Goal: Transaction & Acquisition: Complete application form

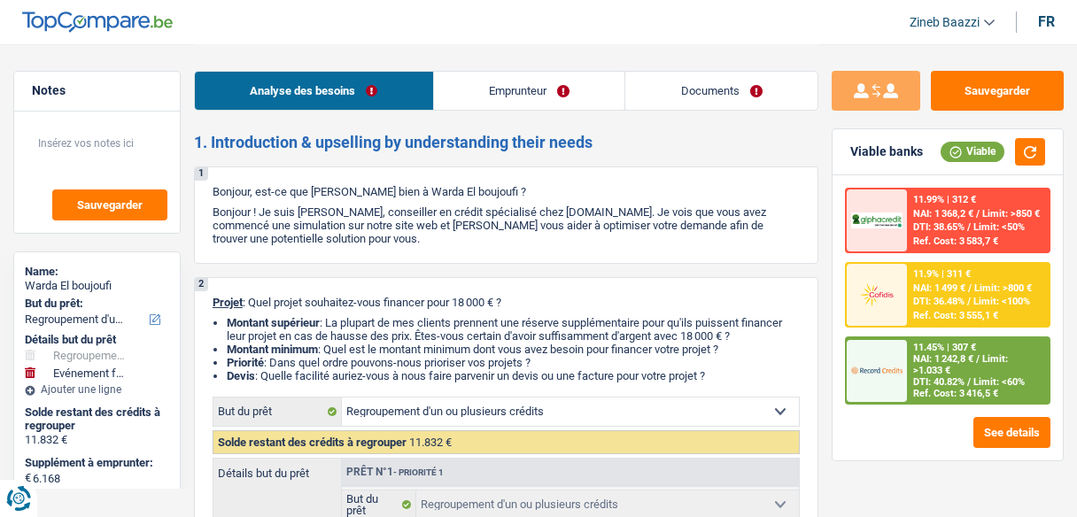
select select "refinancing"
select select "familyEvent"
select select "84"
select select "refinancing"
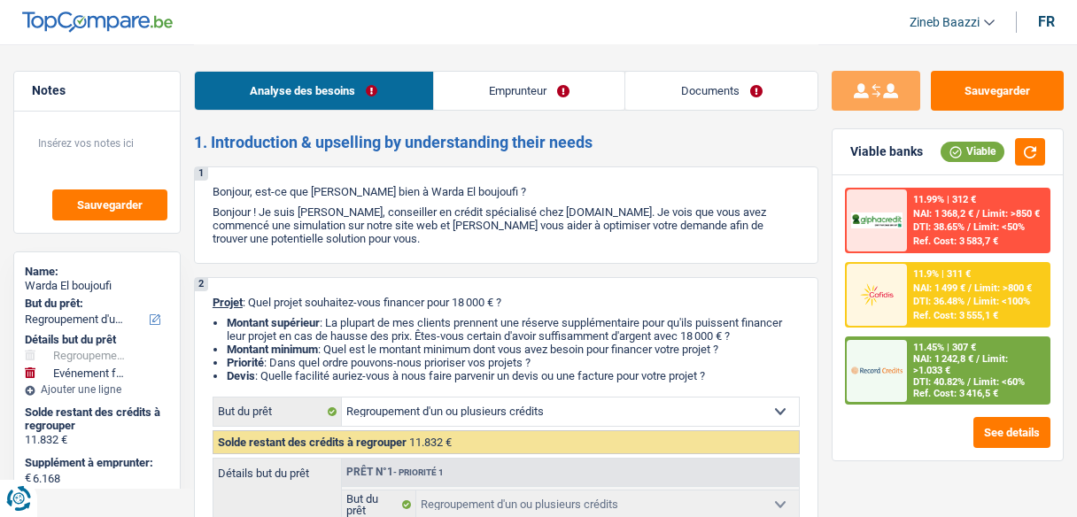
select select "refinancing"
select select "familyEvent"
select select "84"
select select "mutuality"
select select "familyAllowances"
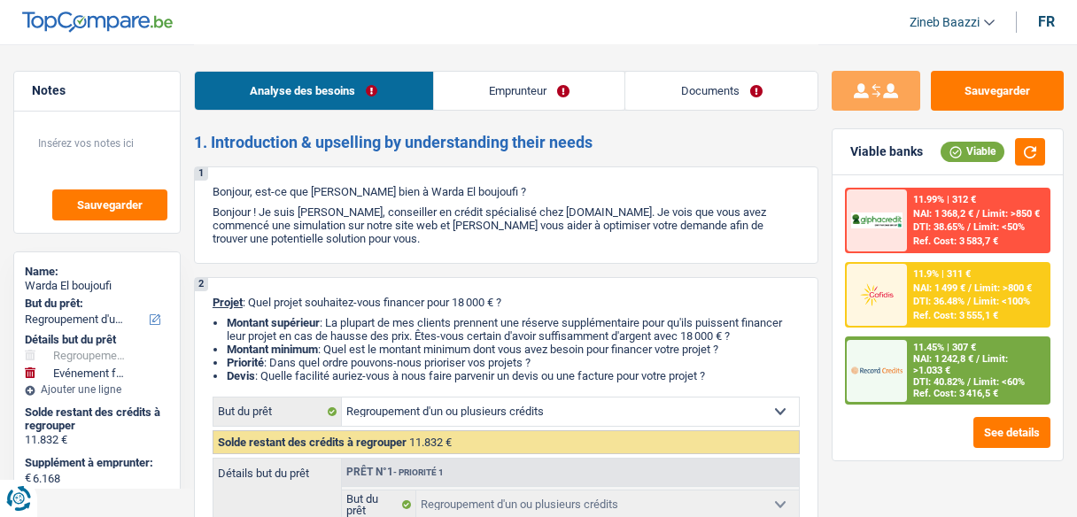
select select "mutualityIndemnity"
select select "rents"
select select "cardOrCredit"
select select "personalSale"
select select "42"
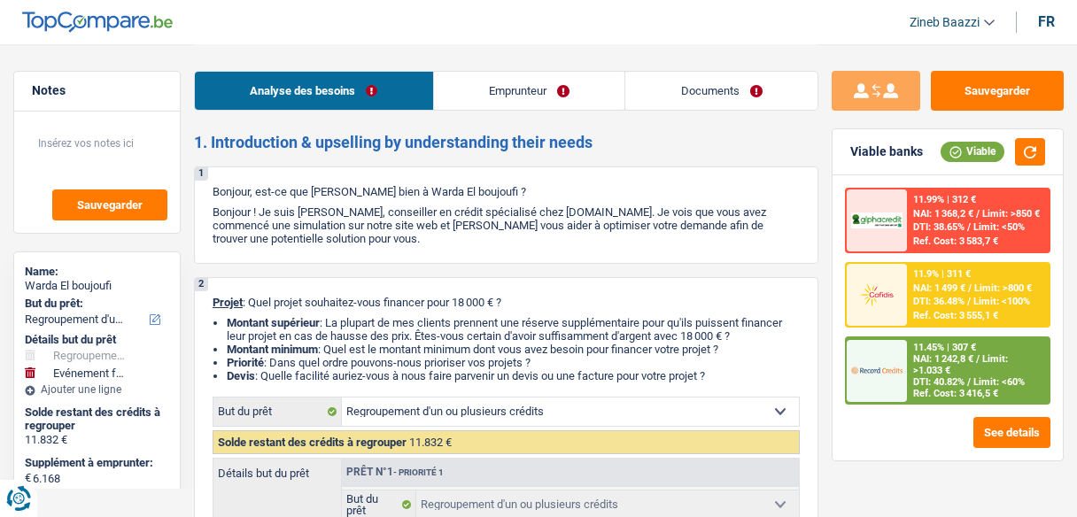
select select "personalSale"
select select "36"
select select "refinancing"
select select "familyEvent"
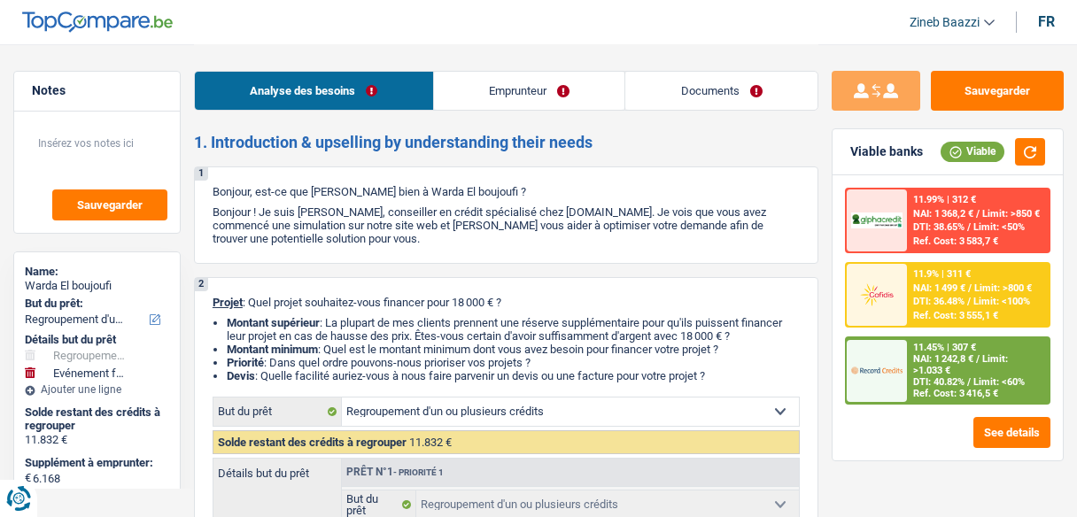
select select "84"
drag, startPoint x: 260, startPoint y: 226, endPoint x: 458, endPoint y: 243, distance: 199.2
click at [458, 243] on p "Bonjour ! Je suis [PERSON_NAME], conseiller en crédit spécialisé chez [DOMAIN_N…" at bounding box center [506, 226] width 587 height 40
drag, startPoint x: 434, startPoint y: 231, endPoint x: 577, endPoint y: 244, distance: 143.2
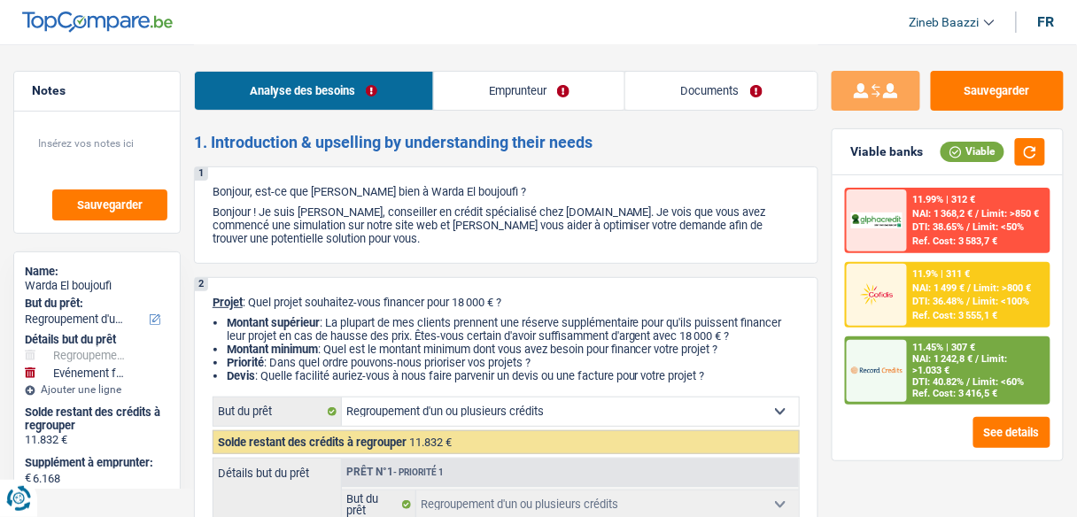
click at [577, 244] on p "Bonjour ! Je suis [PERSON_NAME], conseiller en crédit spécialisé chez [DOMAIN_N…" at bounding box center [506, 226] width 587 height 40
click at [404, 229] on p "Bonjour ! Je suis [PERSON_NAME], conseiller en crédit spécialisé chez [DOMAIN_N…" at bounding box center [506, 226] width 587 height 40
drag, startPoint x: 431, startPoint y: 301, endPoint x: 537, endPoint y: 299, distance: 106.3
click at [537, 299] on p "Projet : Quel projet souhaitez-vous financer pour 18 000 € ?" at bounding box center [506, 302] width 587 height 13
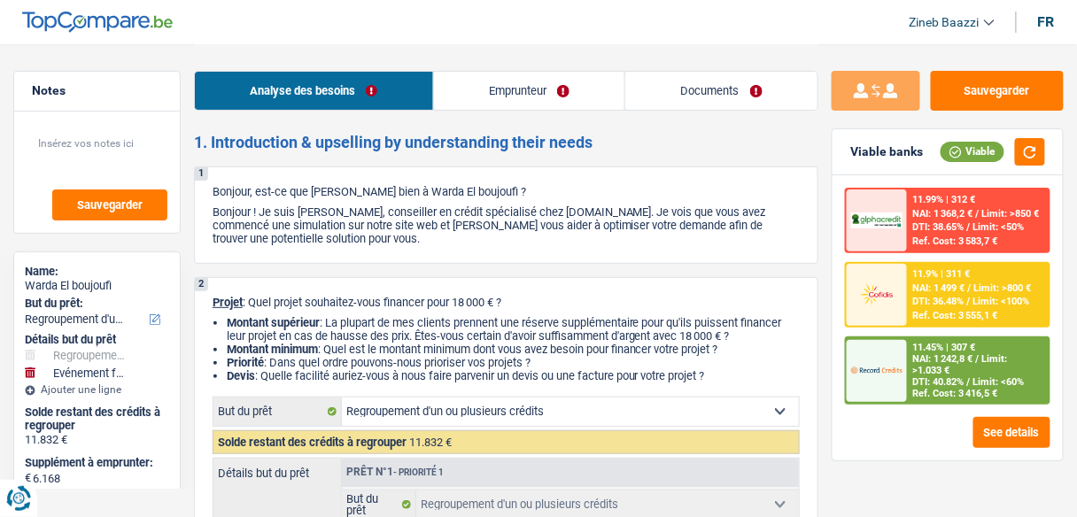
drag, startPoint x: 327, startPoint y: 319, endPoint x: 744, endPoint y: 377, distance: 421.4
click at [744, 377] on ul "Montant supérieur : La plupart de mes clients prennent une réserve supplémentai…" at bounding box center [506, 349] width 587 height 66
click at [744, 377] on li "Devis : Quelle facilité auriez-vous à nous faire parvenir un devis ou une factu…" at bounding box center [513, 375] width 573 height 13
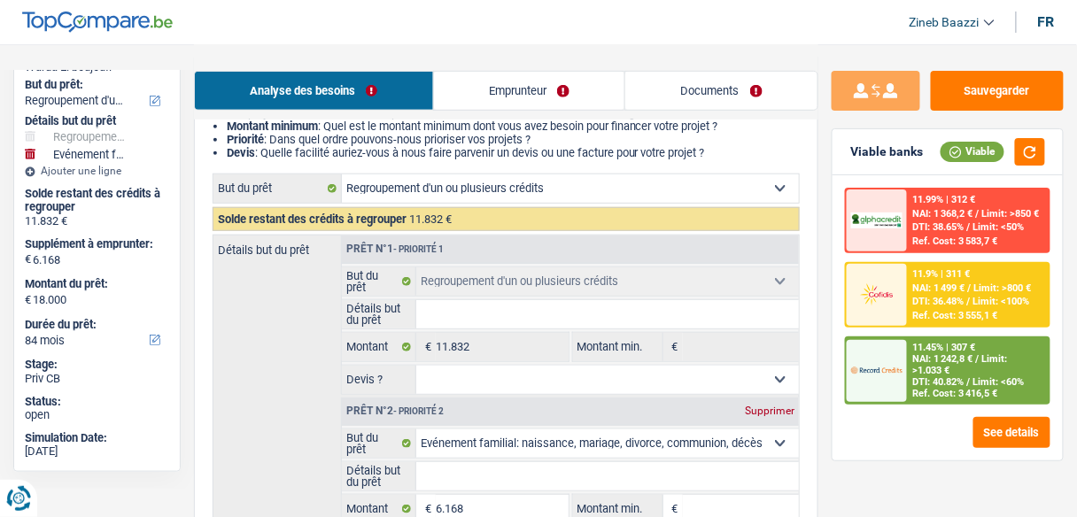
scroll to position [284, 0]
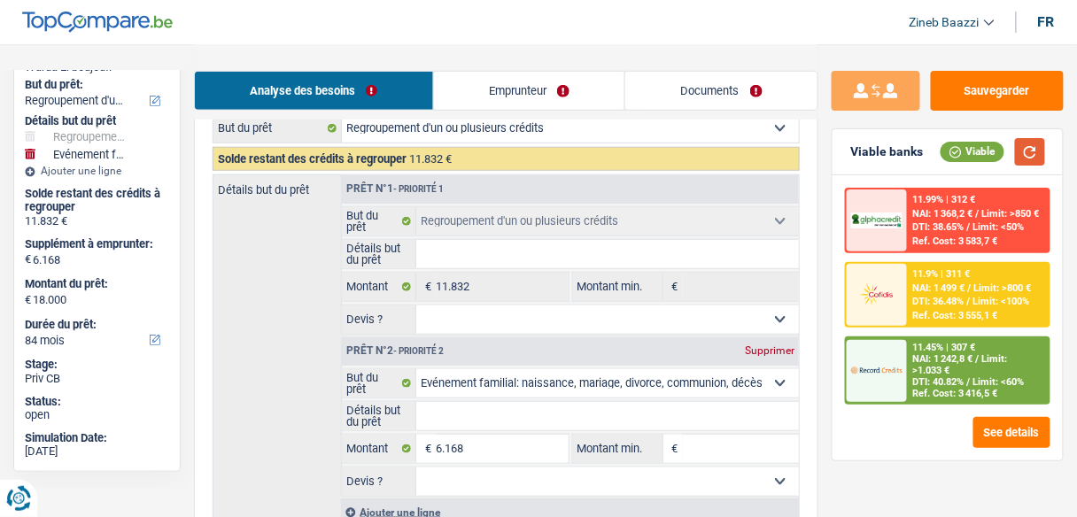
click at [1033, 147] on button "button" at bounding box center [1030, 151] width 30 height 27
click at [519, 239] on fieldset "Détails but du prêt Tous les champs sont obligatoires. Veuillez fournir une rép…" at bounding box center [570, 254] width 457 height 30
click at [535, 89] on link "Emprunteur" at bounding box center [529, 91] width 191 height 38
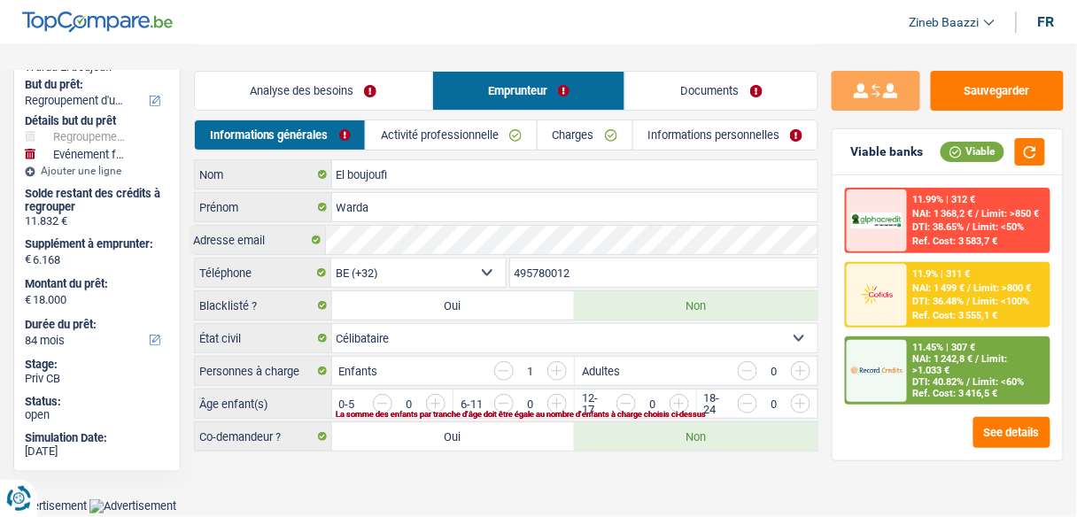
scroll to position [0, 0]
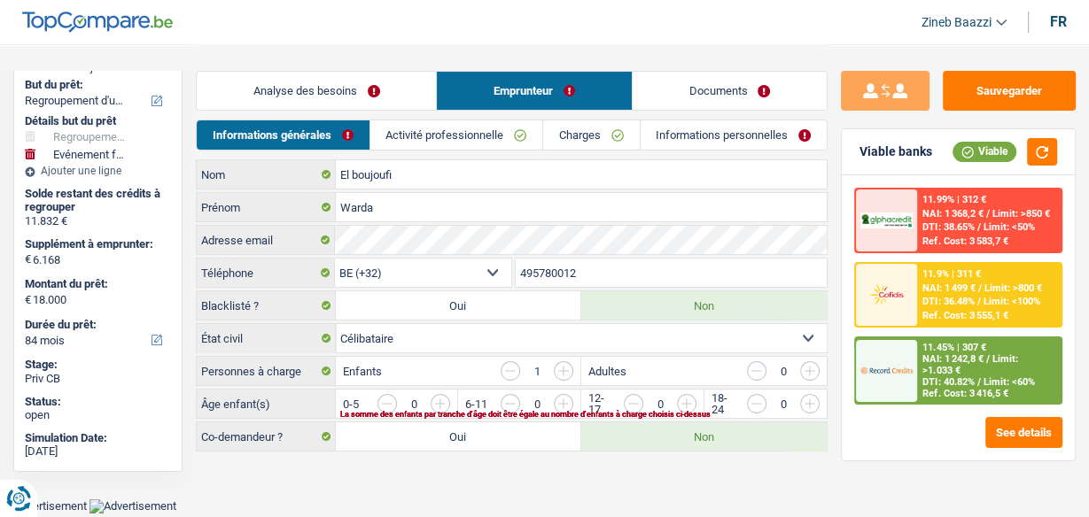
click at [507, 137] on link "Activité professionnelle" at bounding box center [456, 135] width 172 height 29
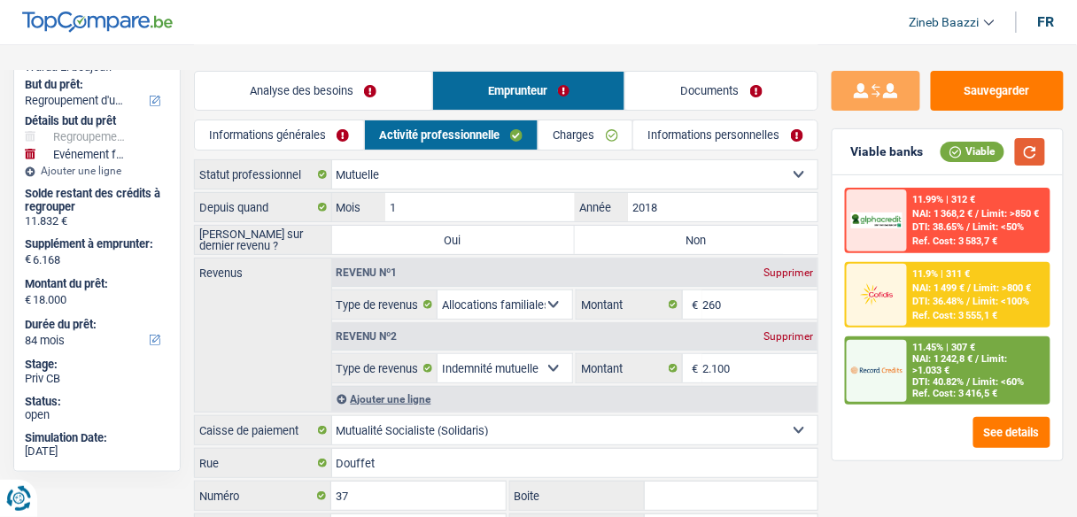
click at [1044, 149] on button "button" at bounding box center [1030, 151] width 30 height 27
click at [669, 239] on label "Non" at bounding box center [696, 240] width 243 height 28
click at [669, 239] on input "Non" at bounding box center [696, 240] width 243 height 28
radio input "true"
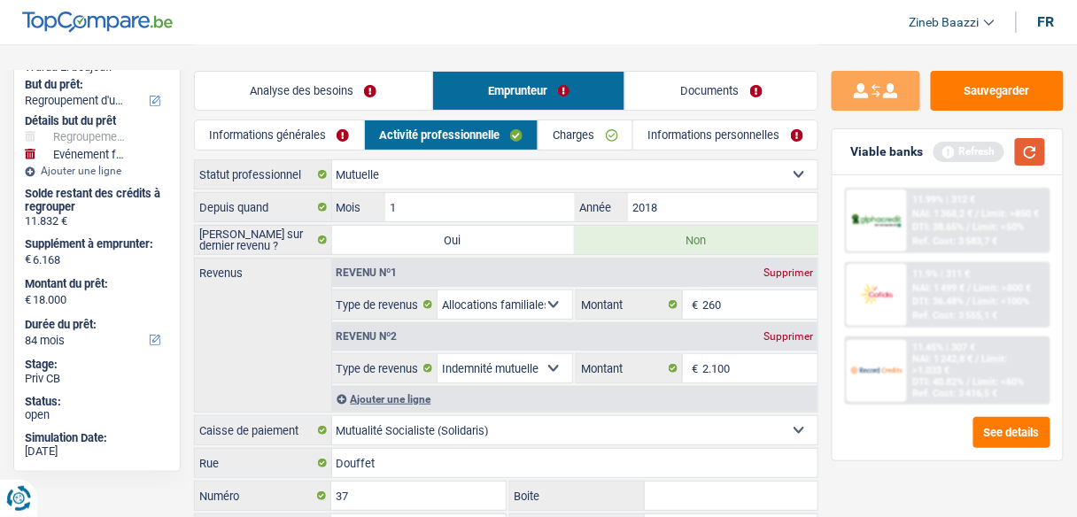
click at [1039, 152] on button "button" at bounding box center [1030, 151] width 30 height 27
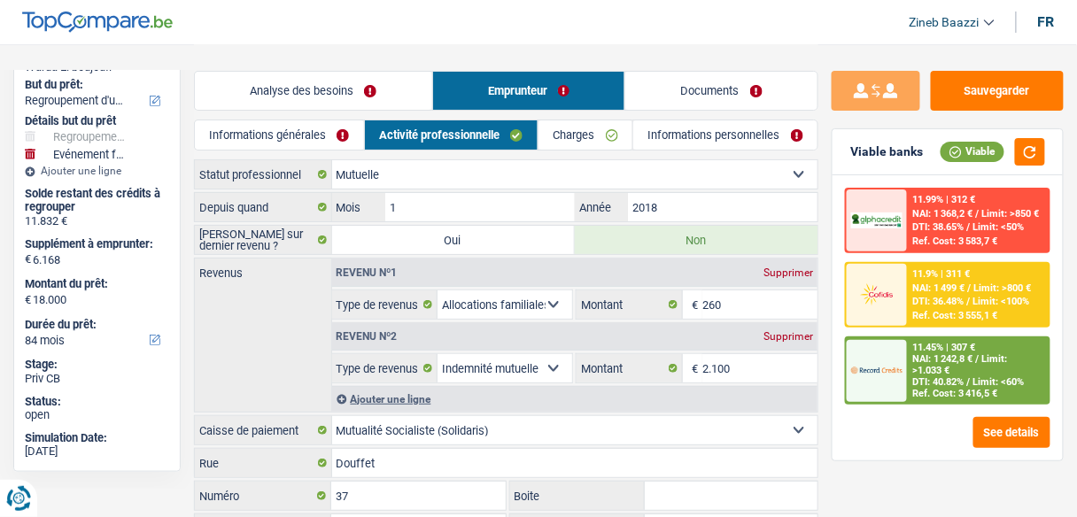
click at [548, 364] on select "Allocation d'handicap Allocations chômage Allocations familiales Chèques repas …" at bounding box center [505, 368] width 135 height 28
click at [544, 365] on select "Allocation d'handicap Allocations chômage Allocations familiales Chèques repas …" at bounding box center [505, 368] width 135 height 28
select select "disabilityPension"
click at [438, 354] on select "Allocation d'handicap Allocations chômage Allocations familiales Chèques repas …" at bounding box center [505, 368] width 135 height 28
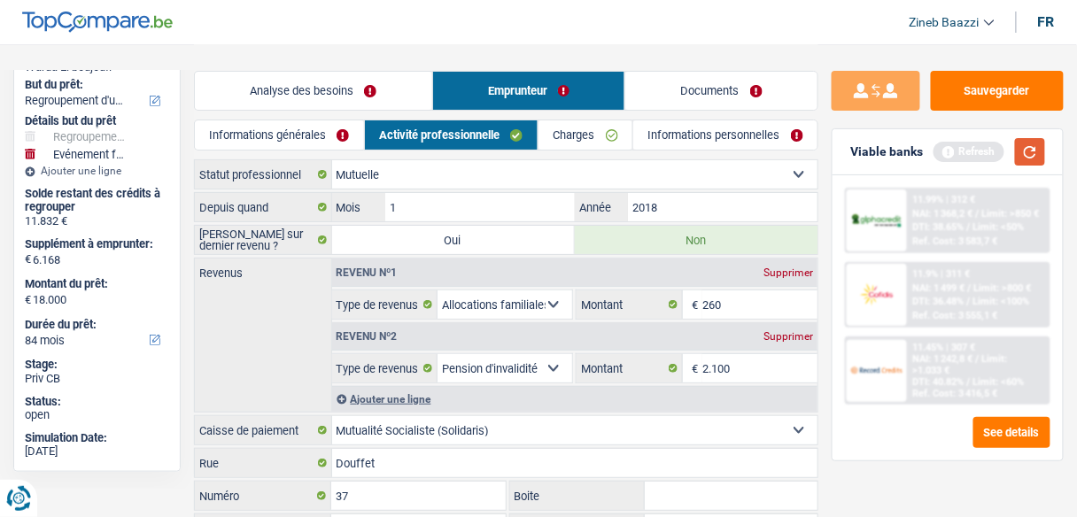
click at [1037, 146] on button "button" at bounding box center [1030, 151] width 30 height 27
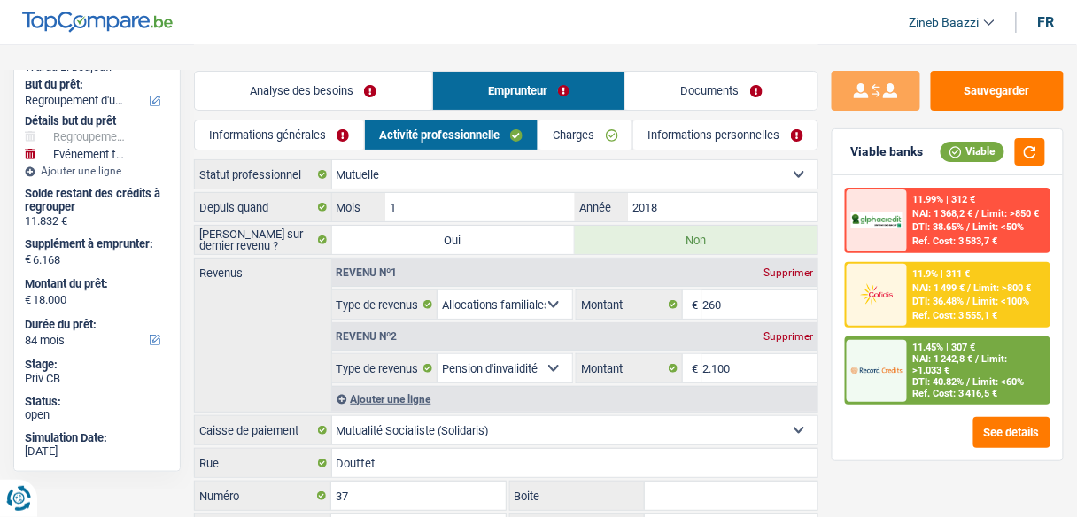
click at [576, 126] on link "Charges" at bounding box center [586, 135] width 94 height 29
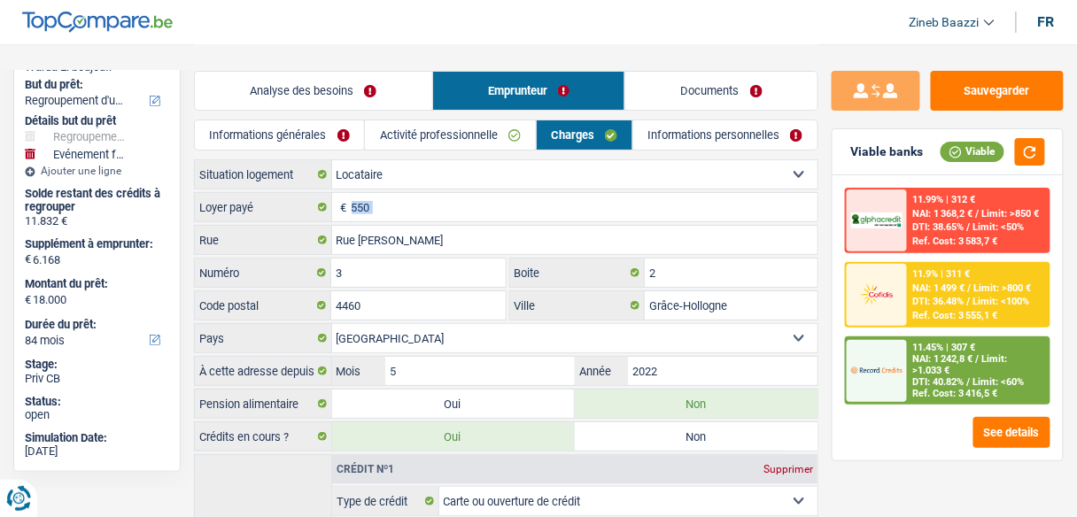
drag, startPoint x: 342, startPoint y: 206, endPoint x: 416, endPoint y: 218, distance: 74.4
click at [416, 218] on div "550 € [PERSON_NAME] payé" at bounding box center [506, 207] width 623 height 28
click at [413, 210] on input "550" at bounding box center [585, 207] width 467 height 28
click at [1011, 429] on button "See details" at bounding box center [1012, 432] width 77 height 31
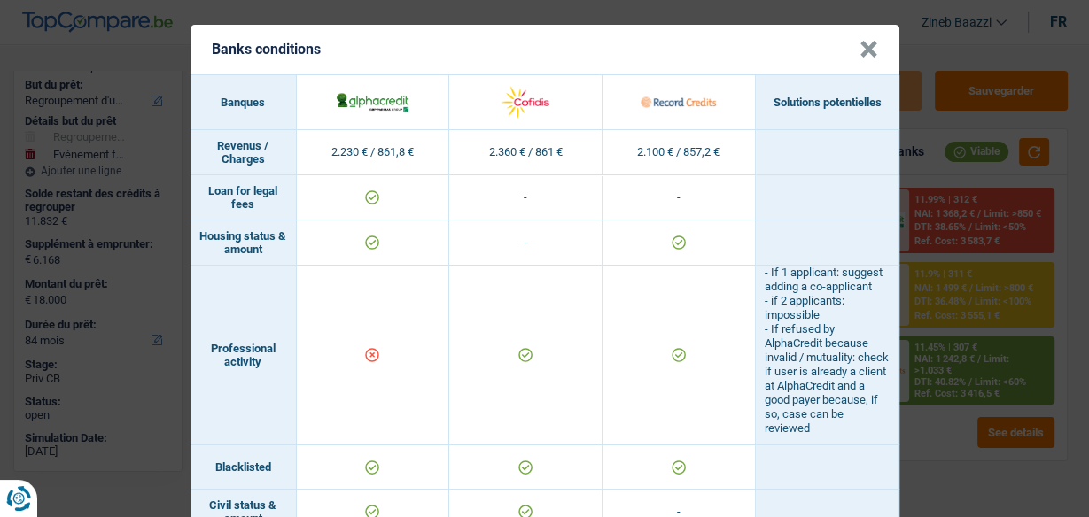
click at [865, 49] on button "×" at bounding box center [868, 50] width 19 height 18
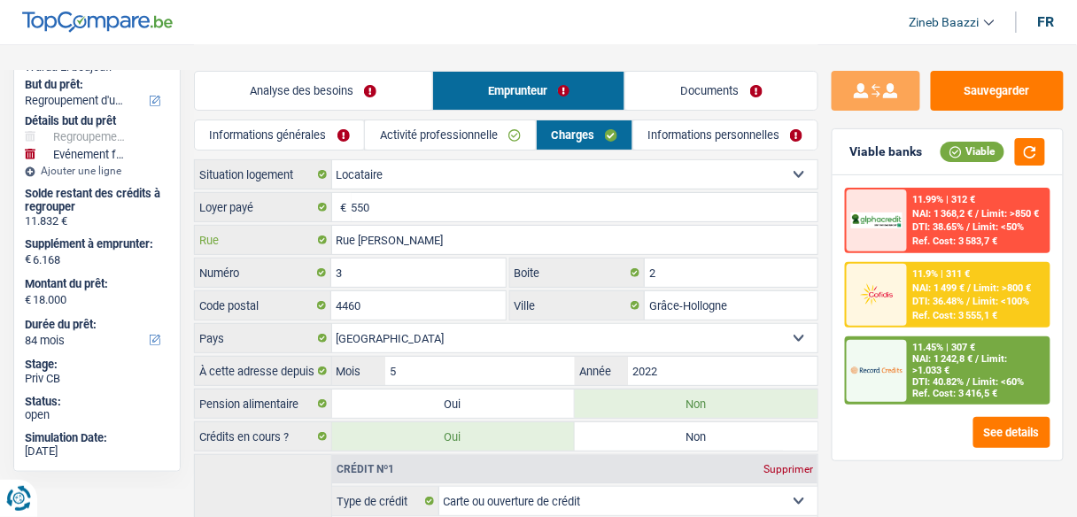
click at [411, 230] on input "Rue [PERSON_NAME]" at bounding box center [575, 240] width 486 height 28
click at [437, 245] on input "Rue [PERSON_NAME]" at bounding box center [575, 240] width 486 height 28
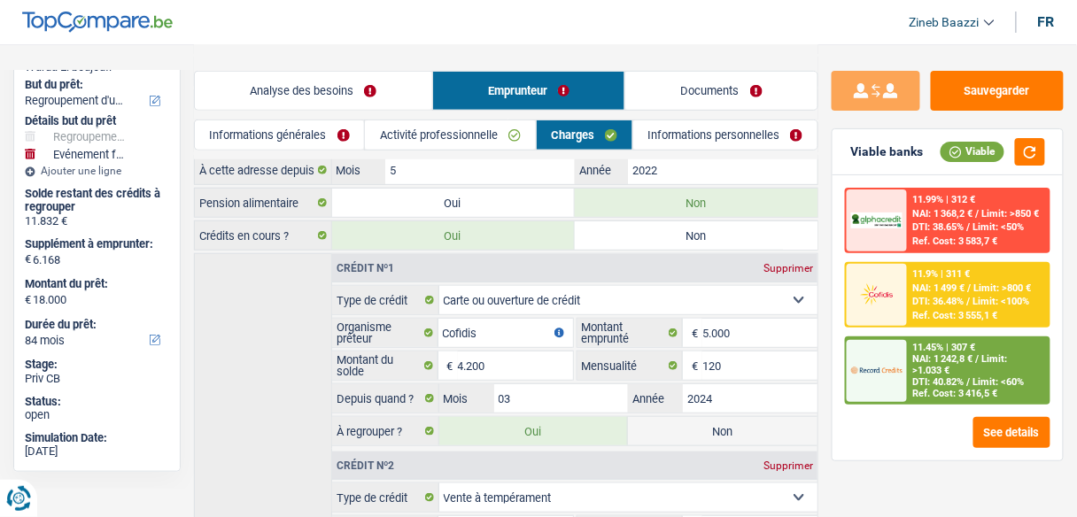
scroll to position [284, 0]
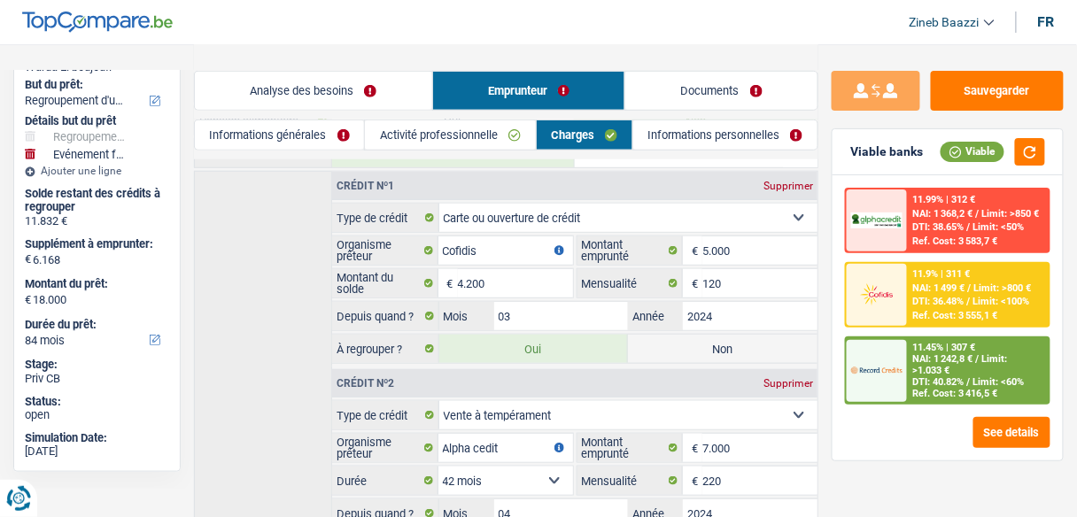
click at [255, 95] on link "Analyse des besoins" at bounding box center [313, 91] width 237 height 38
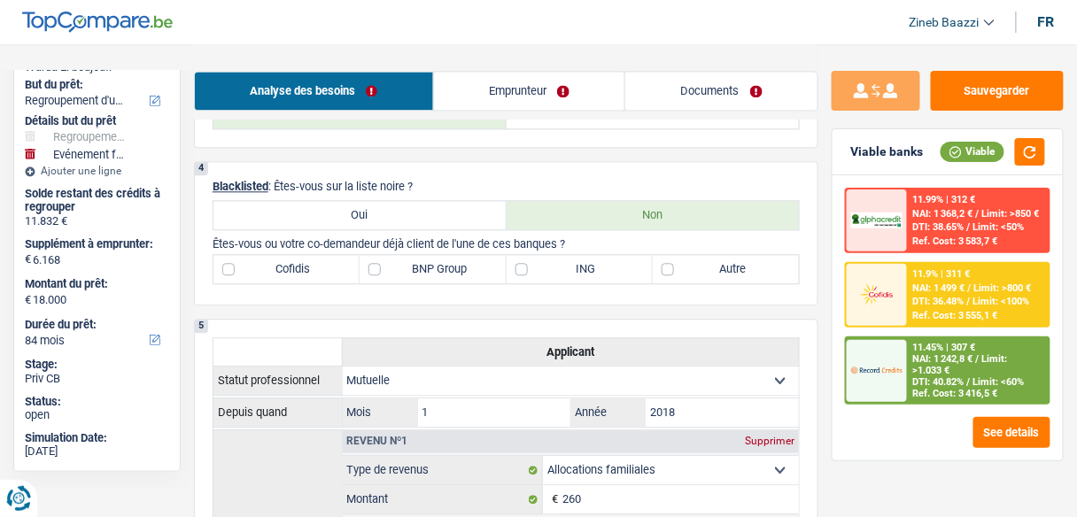
scroll to position [922, 0]
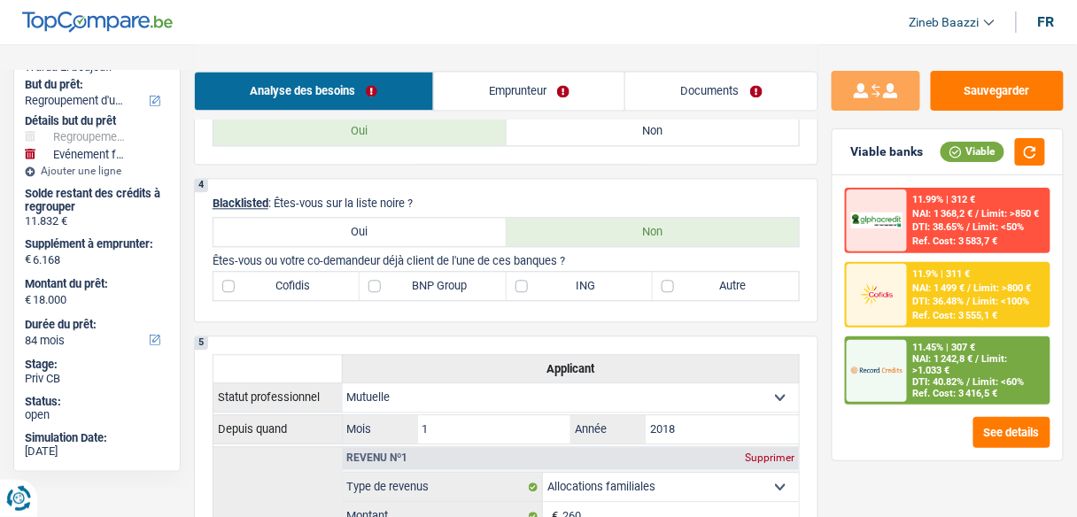
click at [290, 284] on label "Cofidis" at bounding box center [287, 286] width 146 height 28
click at [290, 284] on input "Cofidis" at bounding box center [287, 286] width 146 height 28
checkbox input "true"
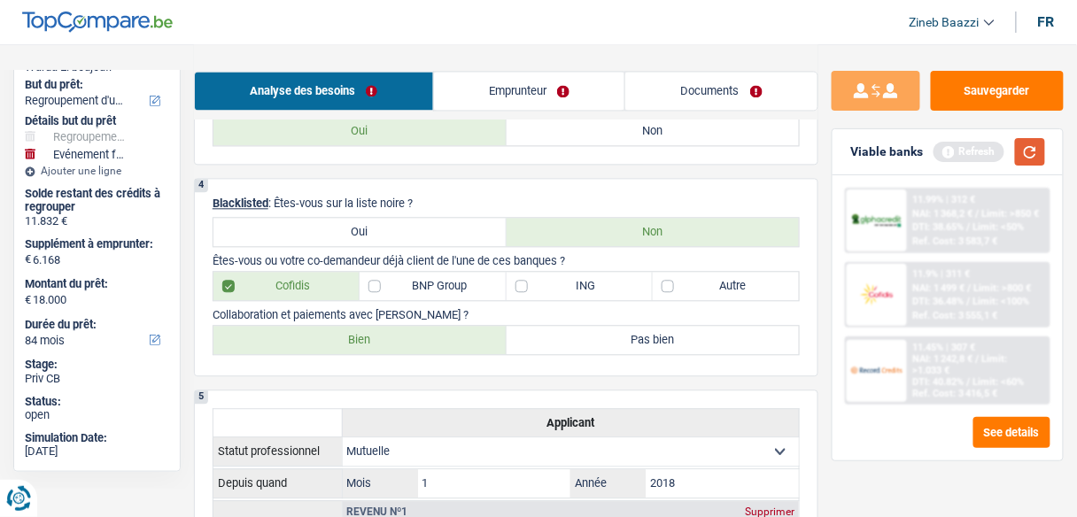
click at [1025, 164] on button "button" at bounding box center [1030, 151] width 30 height 27
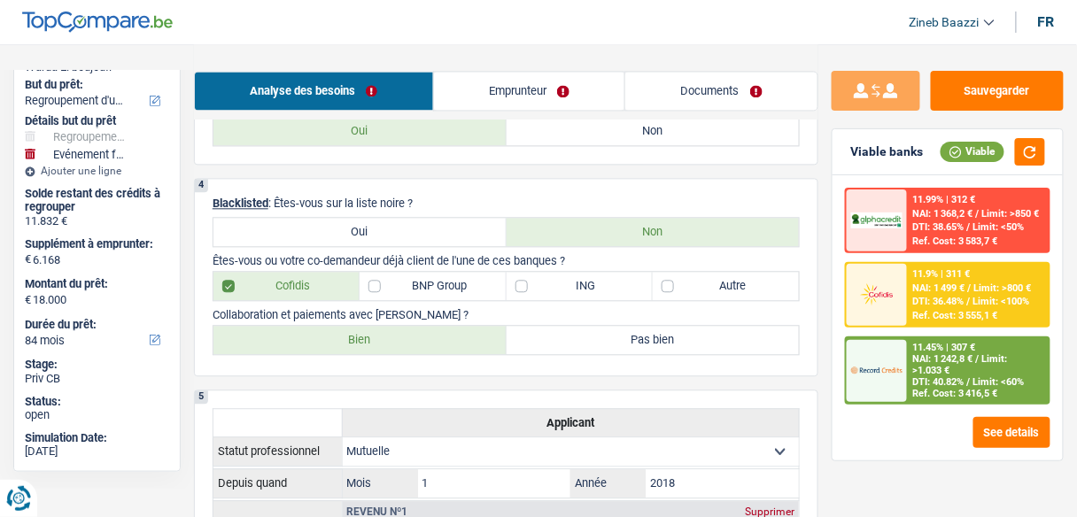
click at [466, 330] on label "Bien" at bounding box center [360, 340] width 293 height 28
click at [466, 330] on input "Bien" at bounding box center [360, 340] width 293 height 28
radio input "true"
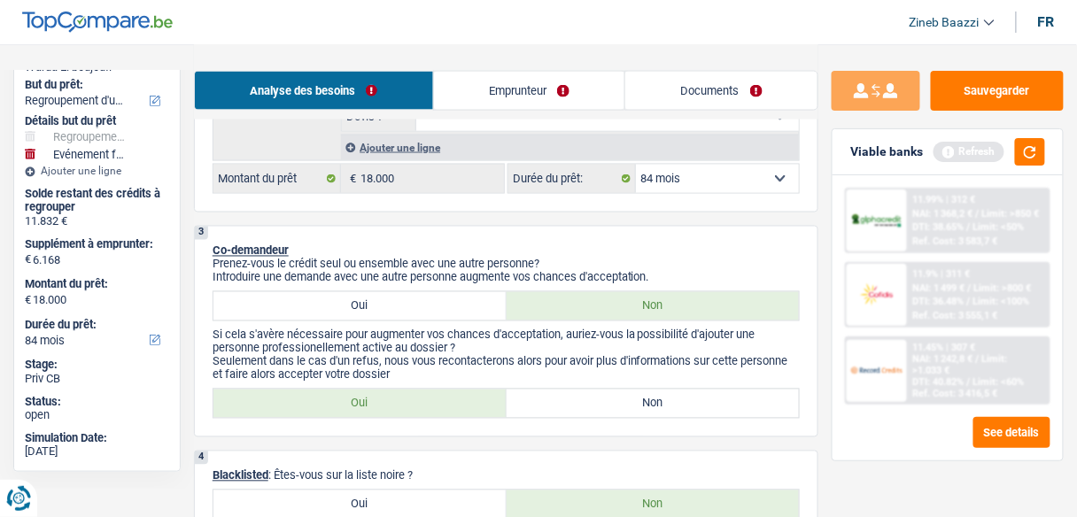
scroll to position [638, 0]
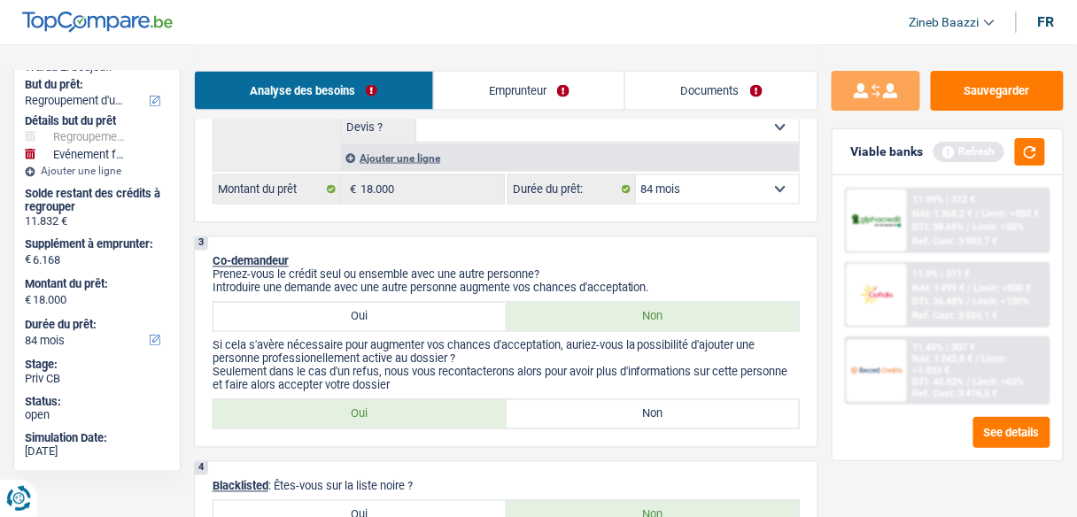
click at [575, 405] on label "Non" at bounding box center [653, 415] width 293 height 28
click at [575, 405] on input "Non" at bounding box center [653, 415] width 293 height 28
radio input "true"
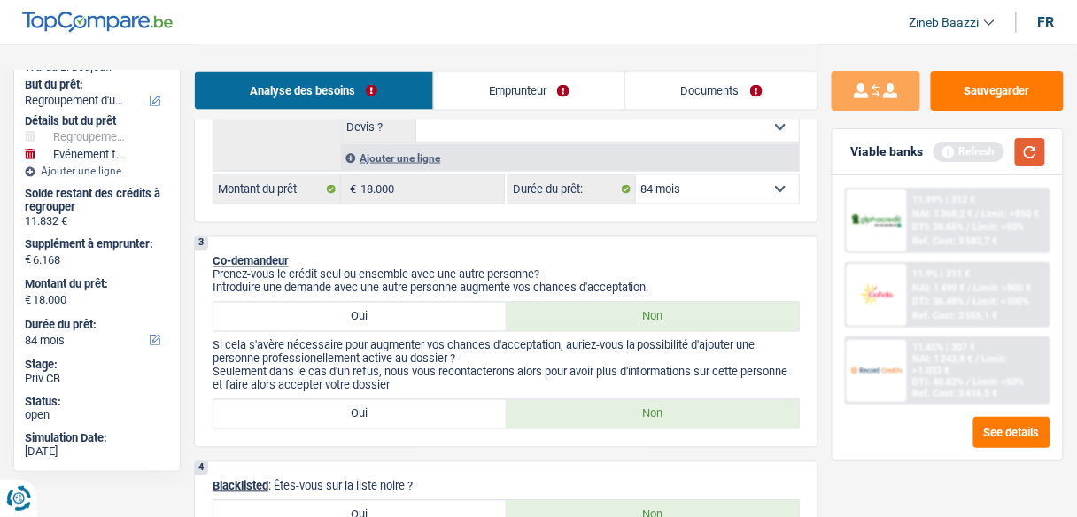
click at [1041, 144] on button "button" at bounding box center [1030, 151] width 30 height 27
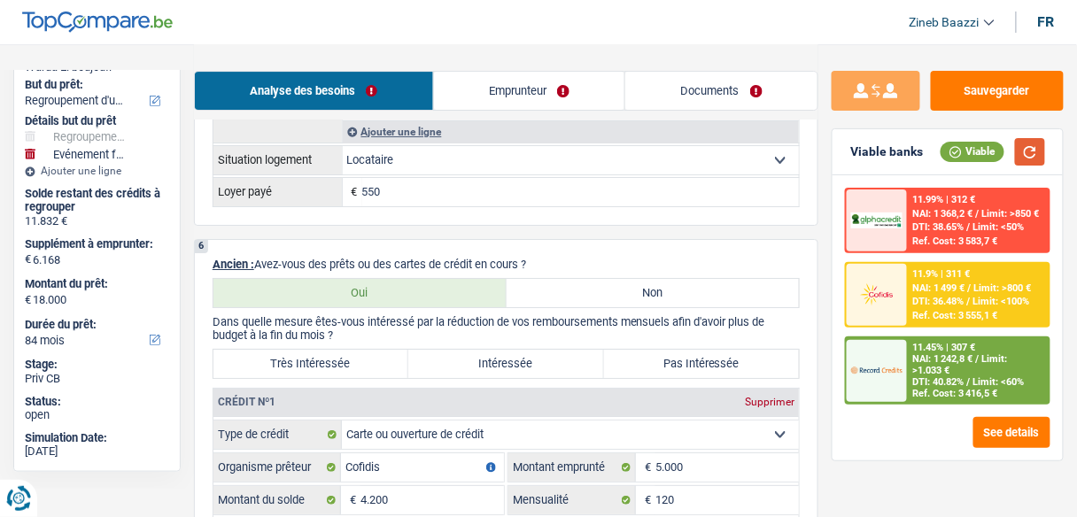
scroll to position [1559, 0]
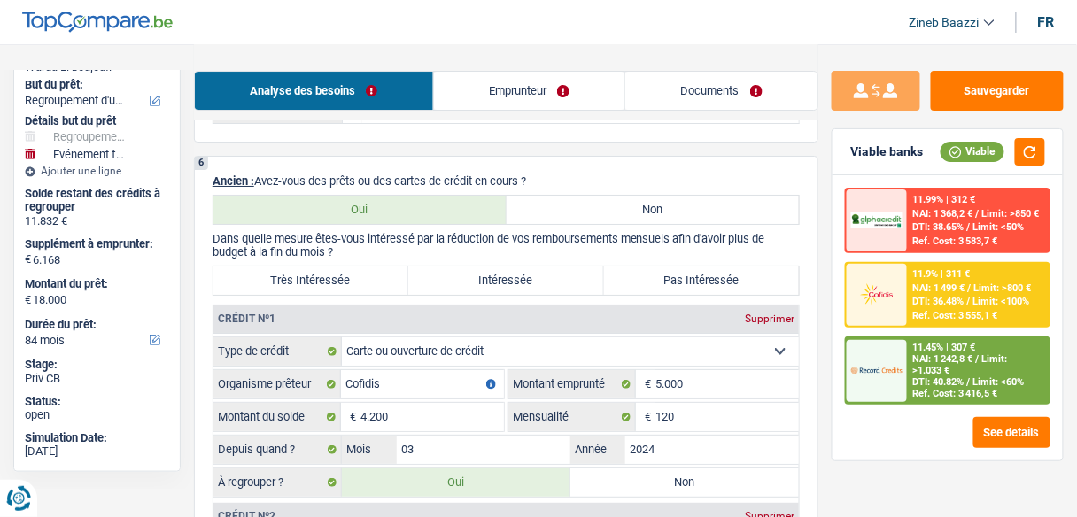
click at [334, 267] on label "Très Intéressée" at bounding box center [311, 281] width 195 height 28
click at [334, 267] on input "Très Intéressée" at bounding box center [311, 281] width 195 height 28
radio input "true"
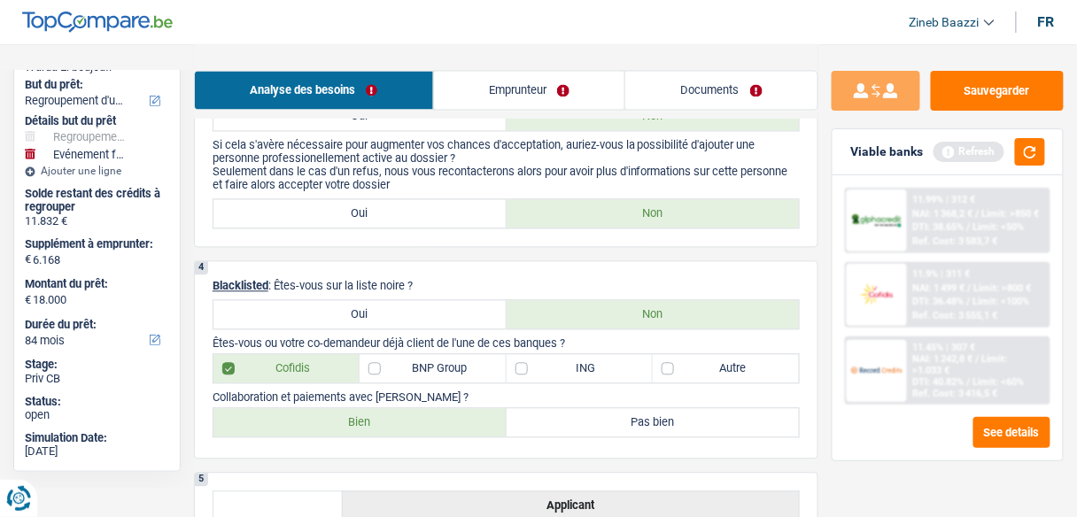
scroll to position [992, 0]
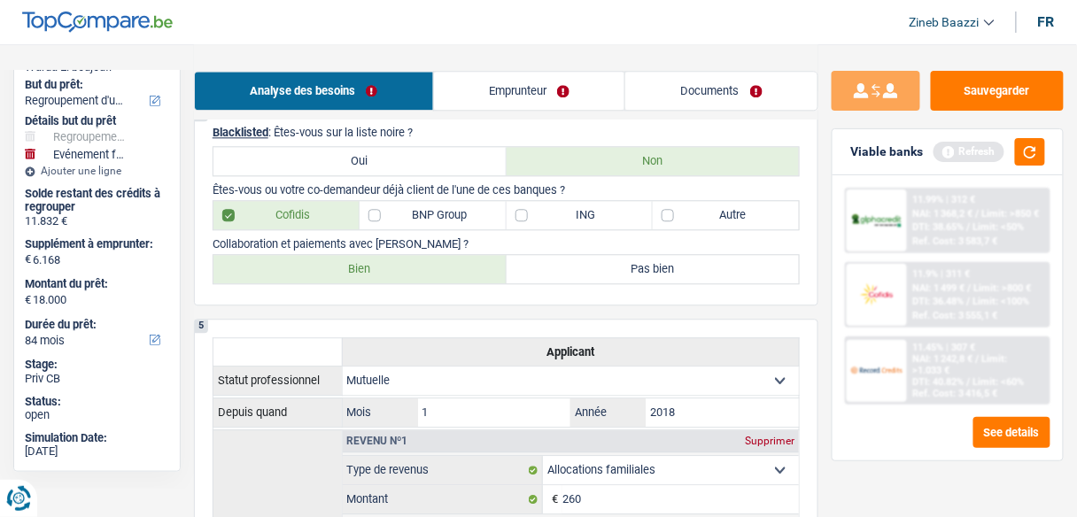
drag, startPoint x: 531, startPoint y: 204, endPoint x: 487, endPoint y: 202, distance: 43.5
click at [531, 204] on label "ING" at bounding box center [580, 215] width 146 height 28
click at [531, 204] on input "ING" at bounding box center [580, 215] width 146 height 28
checkbox input "true"
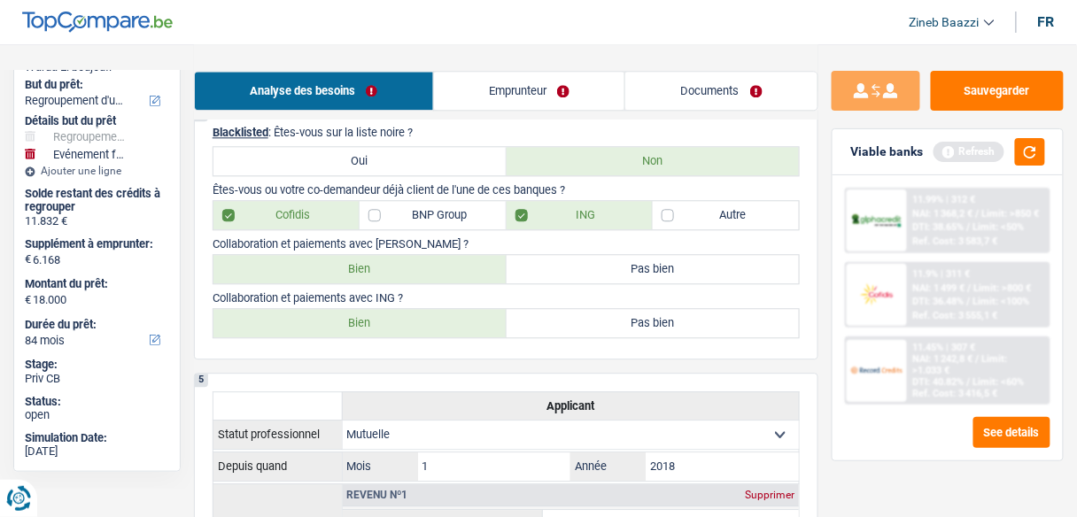
click at [419, 201] on label "BNP Group" at bounding box center [433, 215] width 146 height 28
click at [419, 201] on input "BNP Group" at bounding box center [433, 215] width 146 height 28
checkbox input "true"
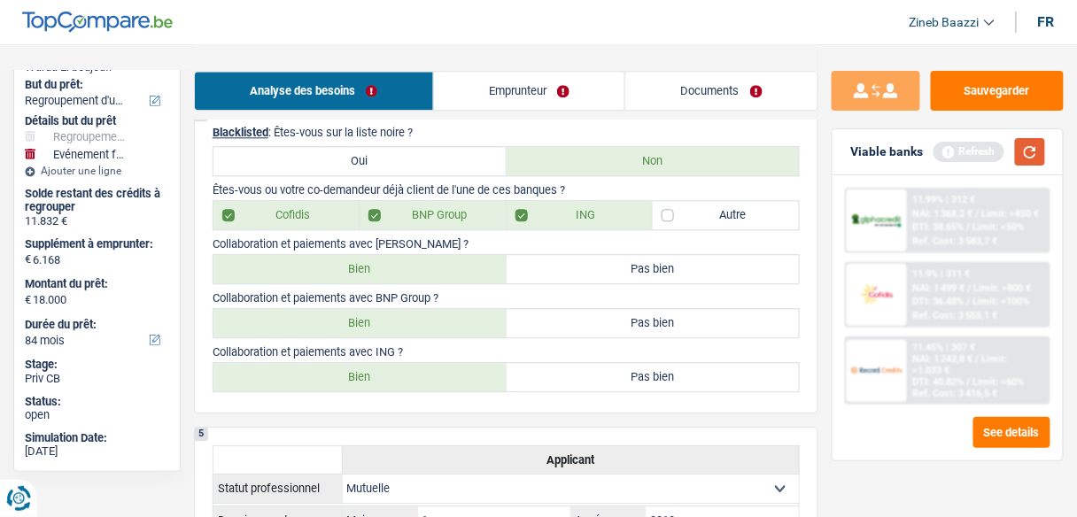
click at [1034, 152] on button "button" at bounding box center [1030, 151] width 30 height 27
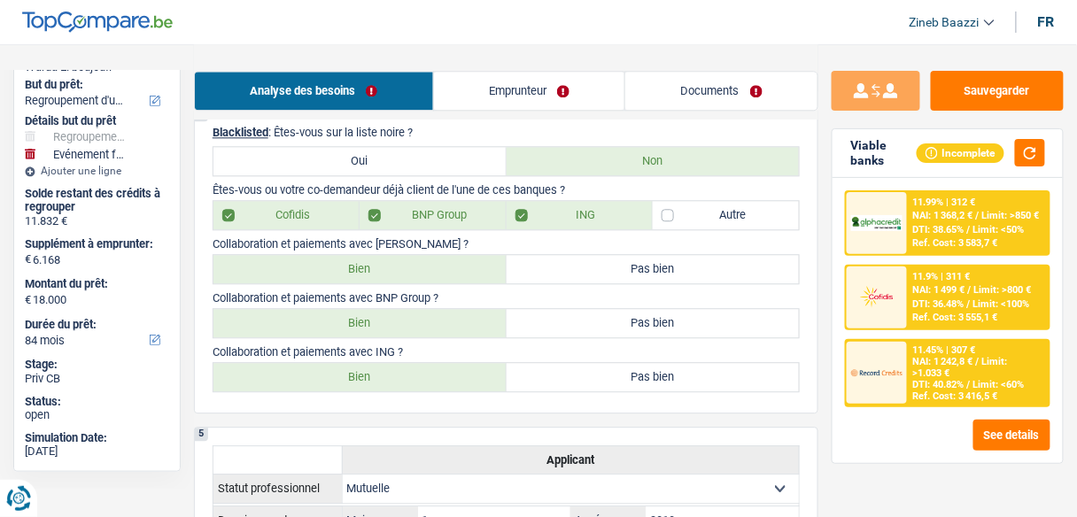
click at [369, 368] on label "Bien" at bounding box center [360, 377] width 293 height 28
click at [369, 368] on input "Bien" at bounding box center [360, 377] width 293 height 28
radio input "true"
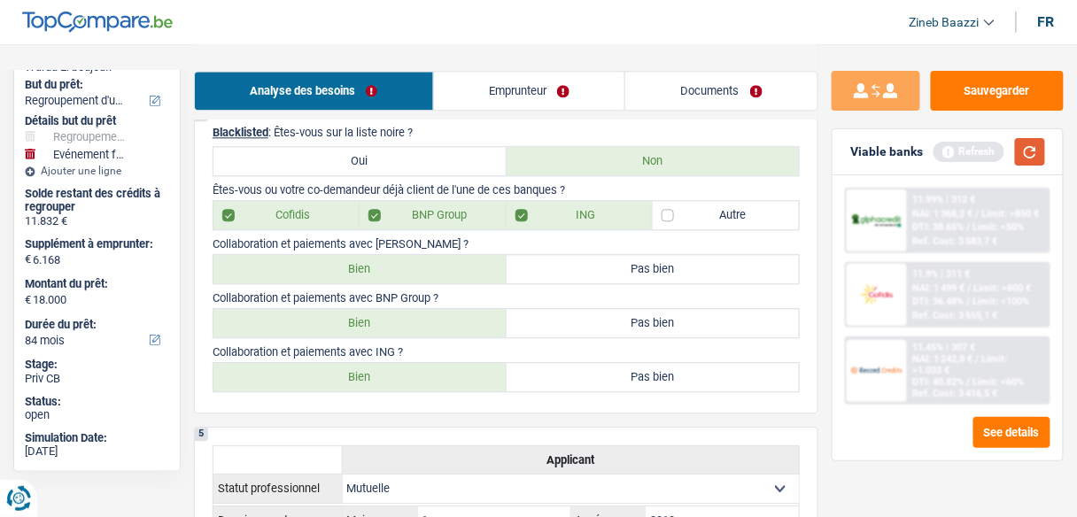
click at [1024, 151] on button "button" at bounding box center [1030, 151] width 30 height 27
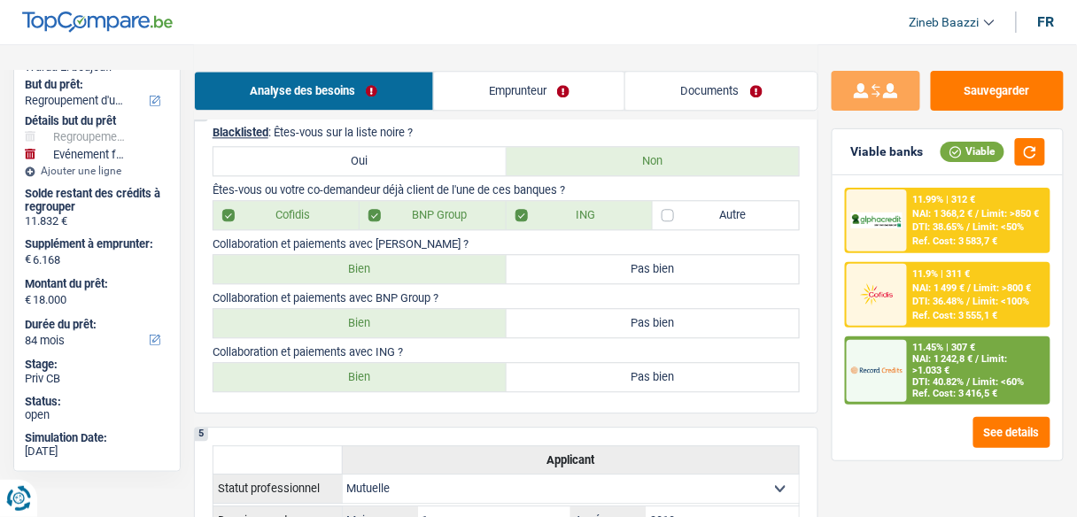
click at [400, 316] on label "Bien" at bounding box center [360, 323] width 293 height 28
click at [400, 316] on input "Bien" at bounding box center [360, 323] width 293 height 28
radio input "true"
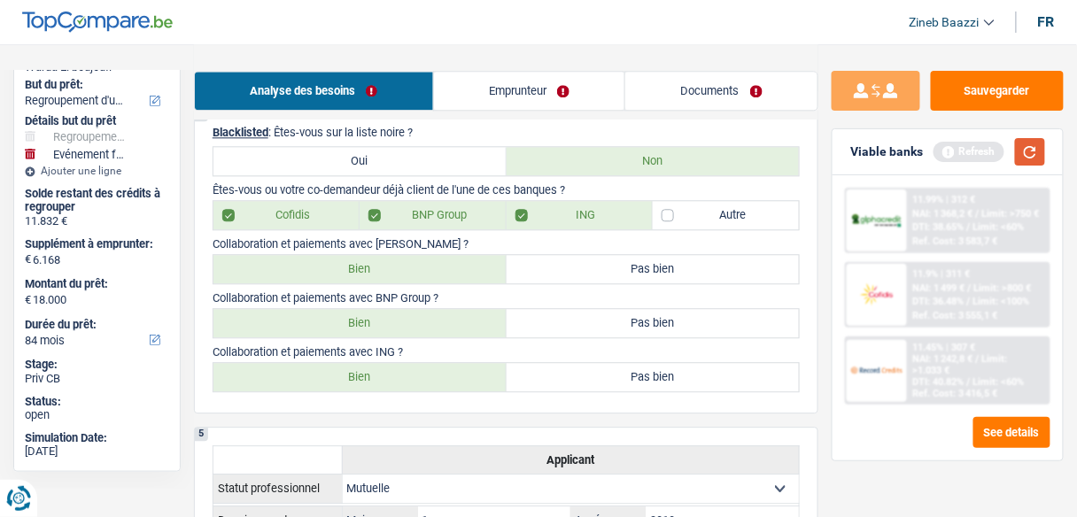
click at [1029, 158] on button "button" at bounding box center [1030, 151] width 30 height 27
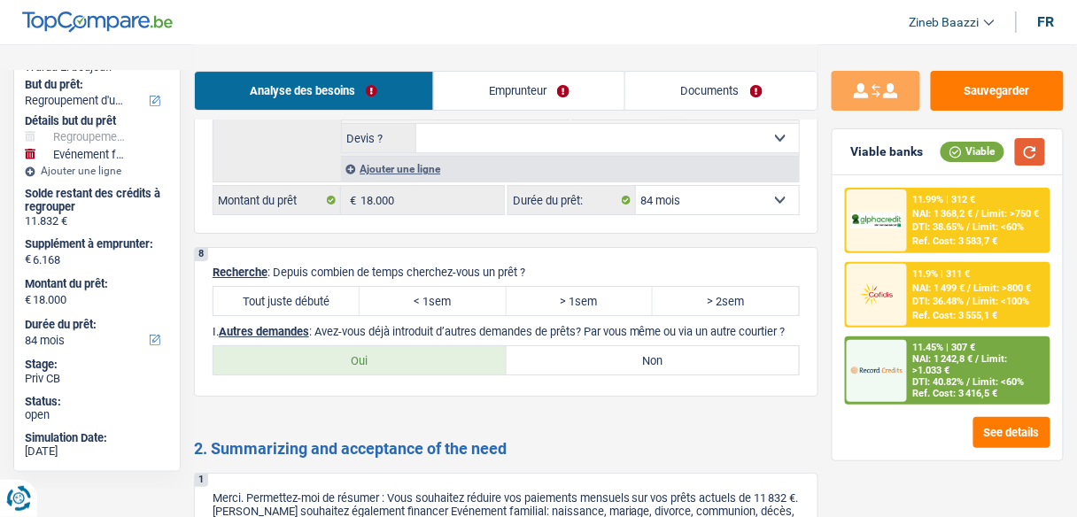
scroll to position [3190, 0]
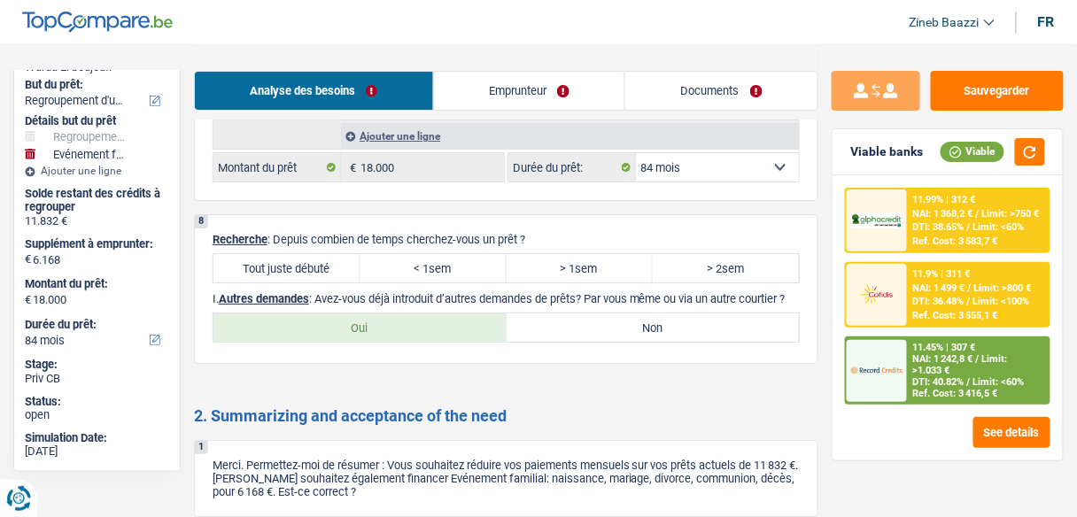
click at [333, 254] on label "Tout juste débuté" at bounding box center [287, 268] width 146 height 28
click at [333, 254] on input "Tout juste débuté" at bounding box center [287, 268] width 146 height 28
radio input "true"
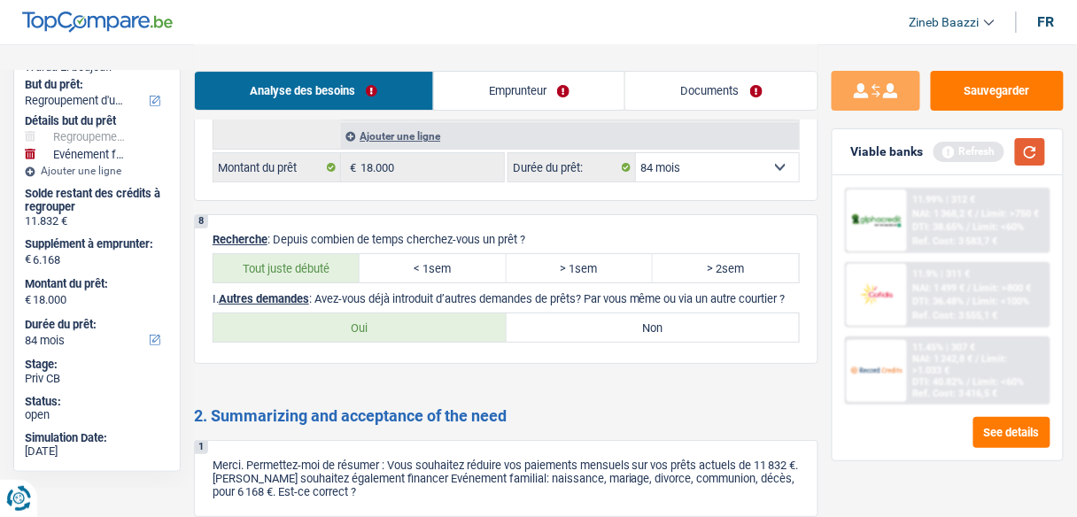
click at [1015, 145] on button "button" at bounding box center [1030, 151] width 30 height 27
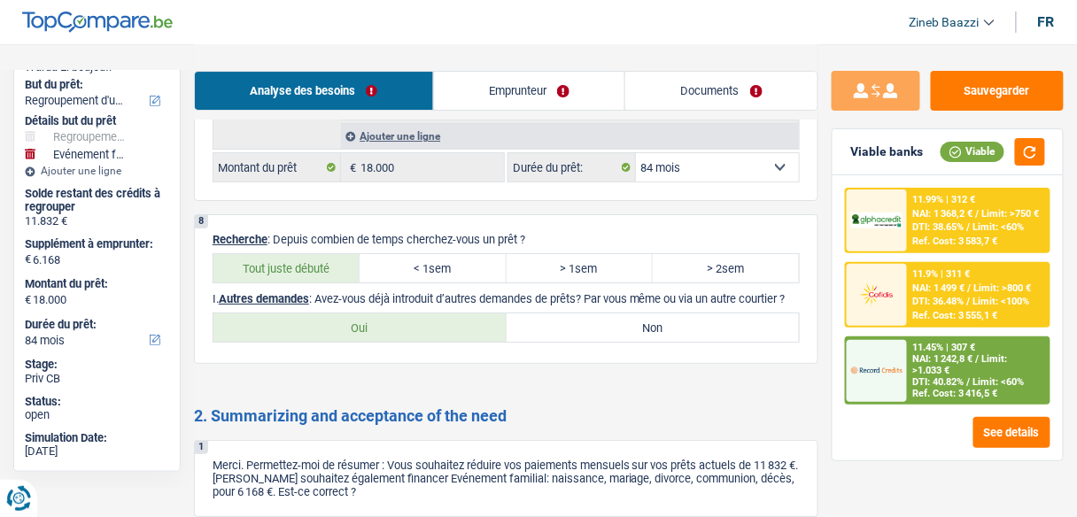
click at [489, 314] on label "Oui" at bounding box center [360, 328] width 293 height 28
click at [489, 314] on input "Oui" at bounding box center [360, 328] width 293 height 28
radio input "true"
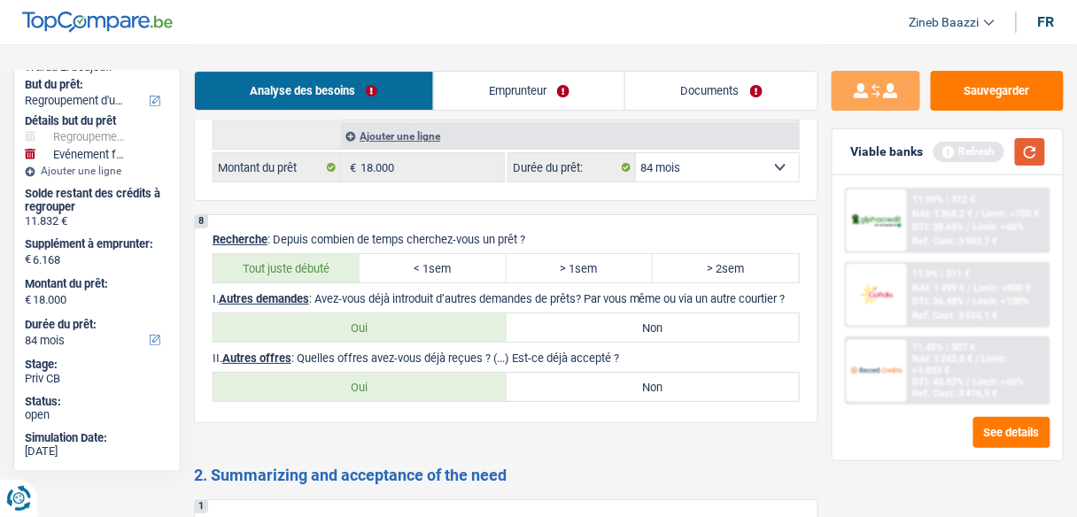
click at [1035, 150] on button "button" at bounding box center [1030, 151] width 30 height 27
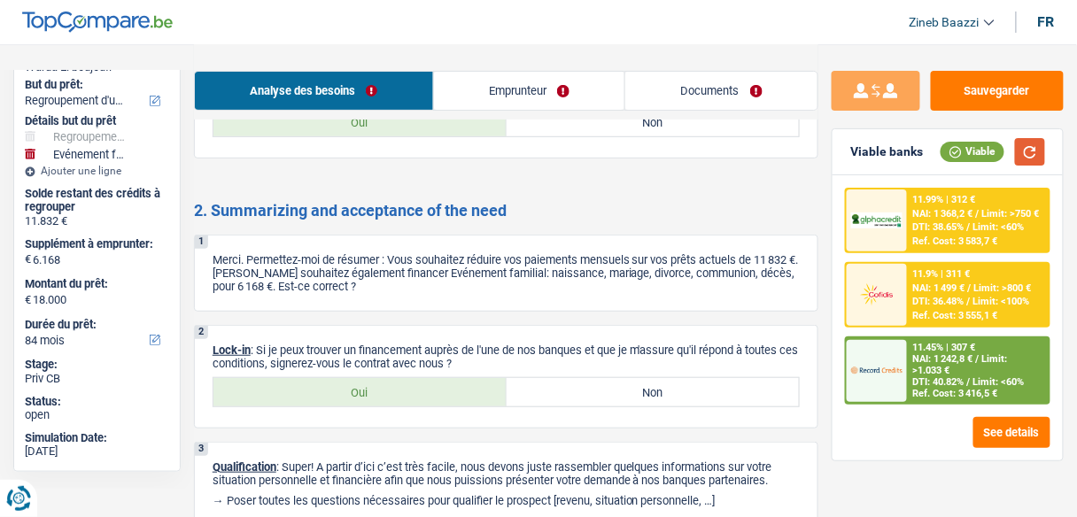
scroll to position [3512, 0]
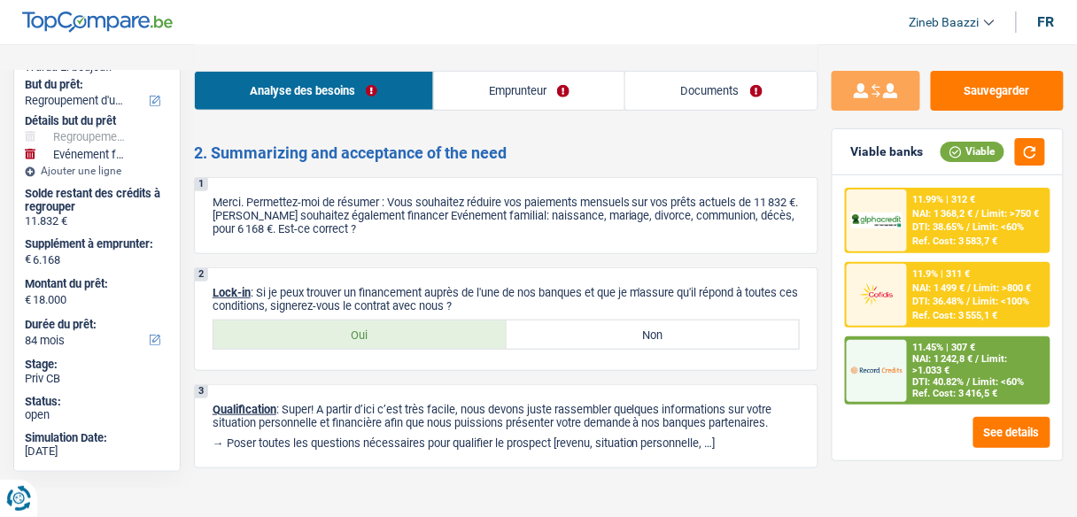
click at [551, 94] on link "Emprunteur" at bounding box center [529, 91] width 191 height 38
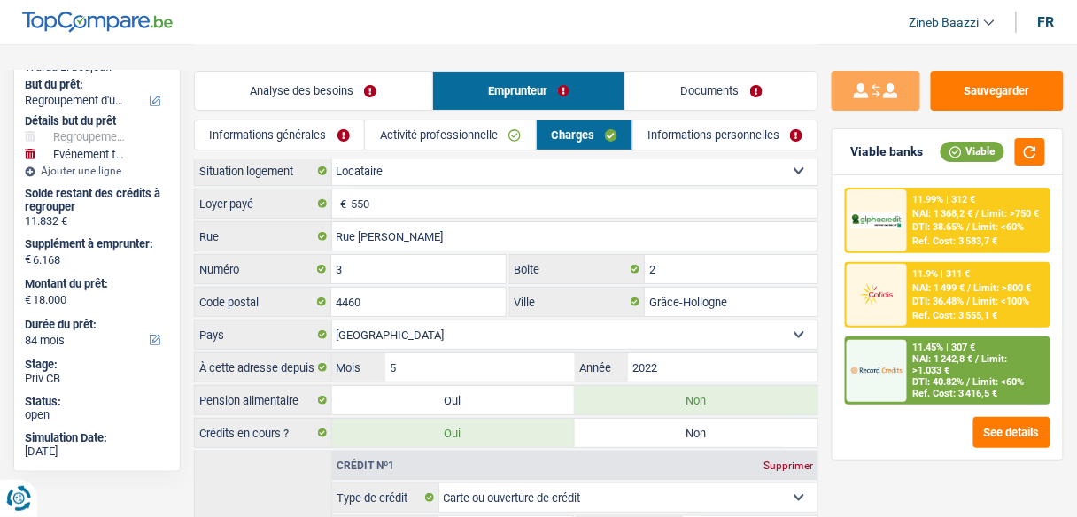
scroll to position [0, 0]
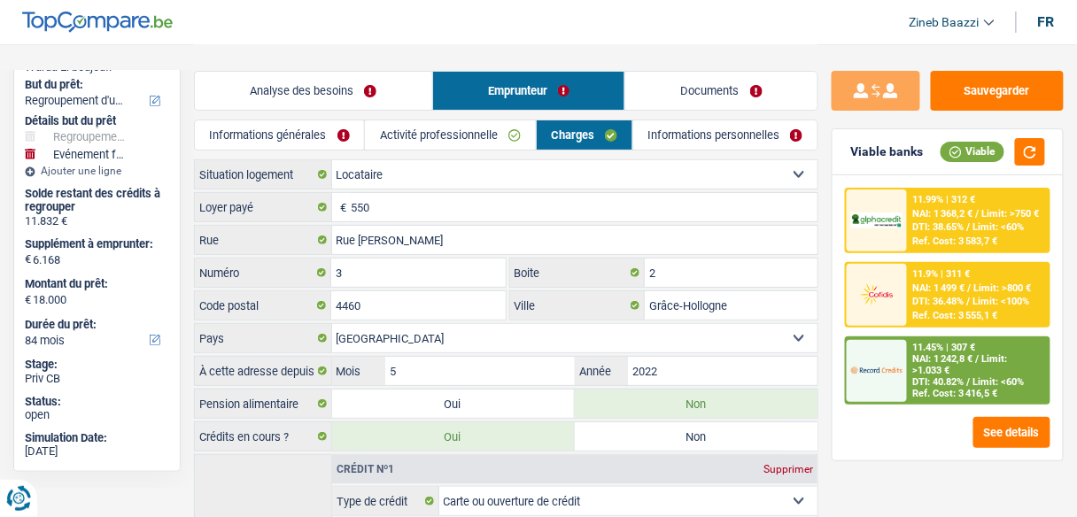
click at [514, 137] on link "Activité professionnelle" at bounding box center [450, 135] width 170 height 29
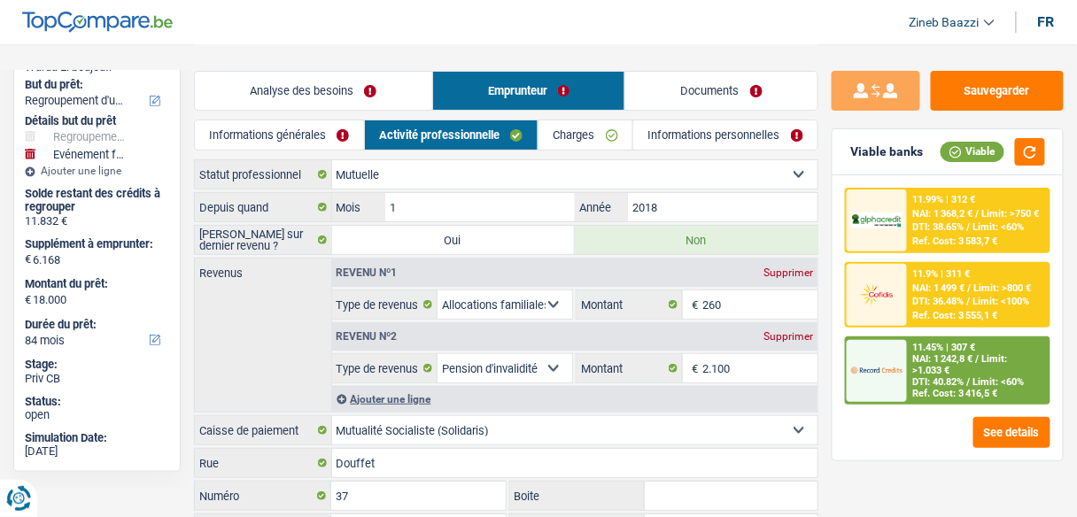
click at [330, 129] on link "Informations générales" at bounding box center [279, 135] width 169 height 29
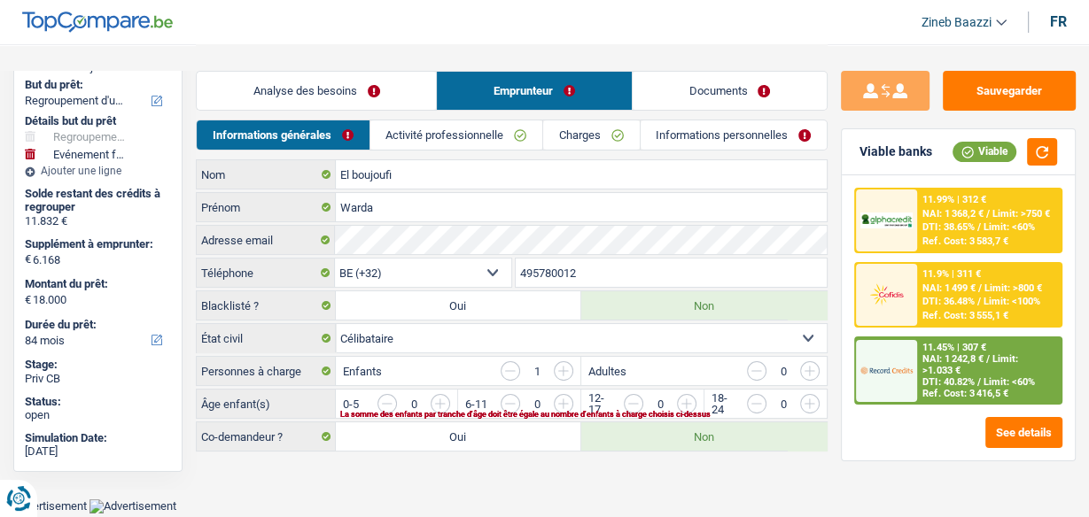
click at [565, 402] on input "button" at bounding box center [869, 408] width 630 height 28
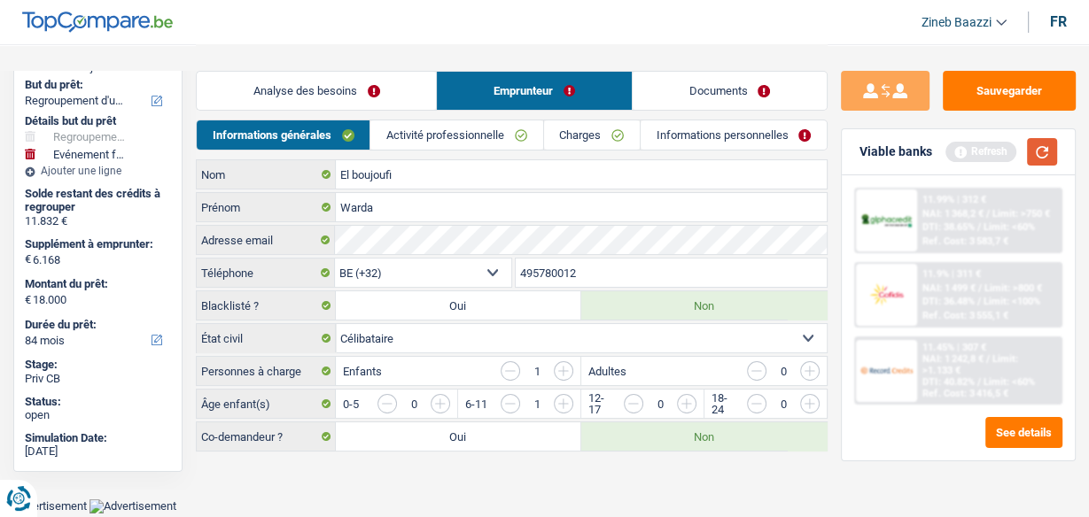
click at [1036, 152] on button "button" at bounding box center [1042, 151] width 30 height 27
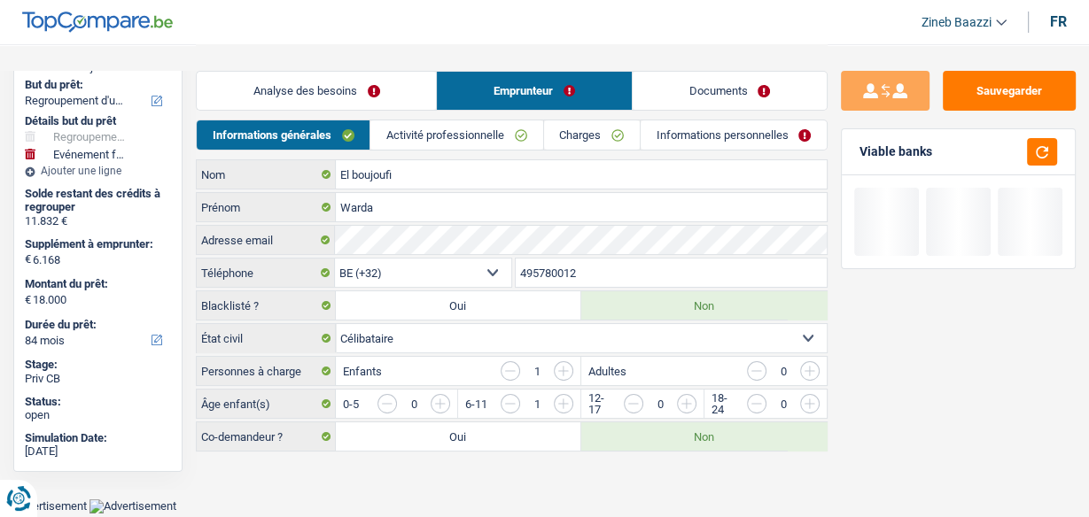
click at [486, 140] on link "Activité professionnelle" at bounding box center [456, 135] width 172 height 29
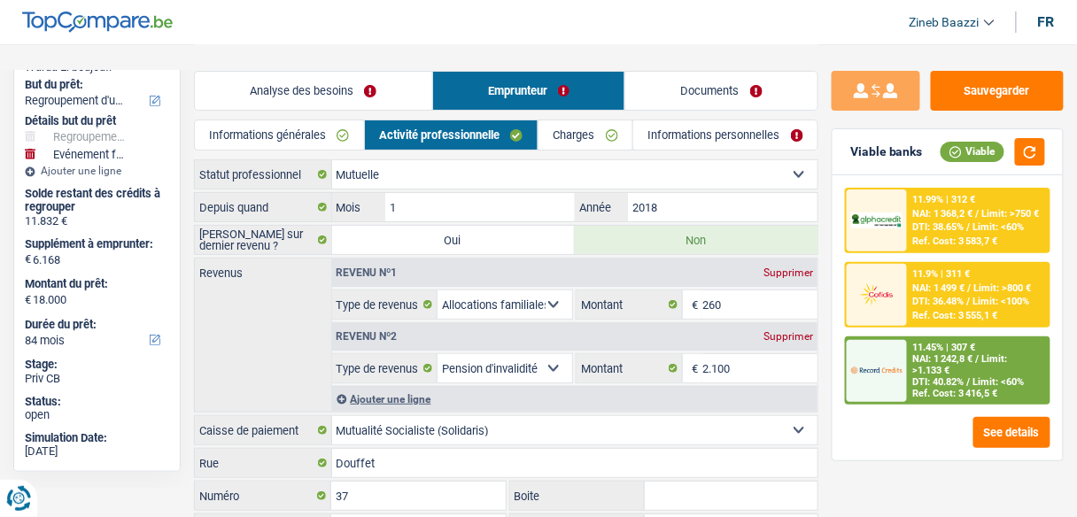
click at [608, 136] on link "Charges" at bounding box center [586, 135] width 94 height 29
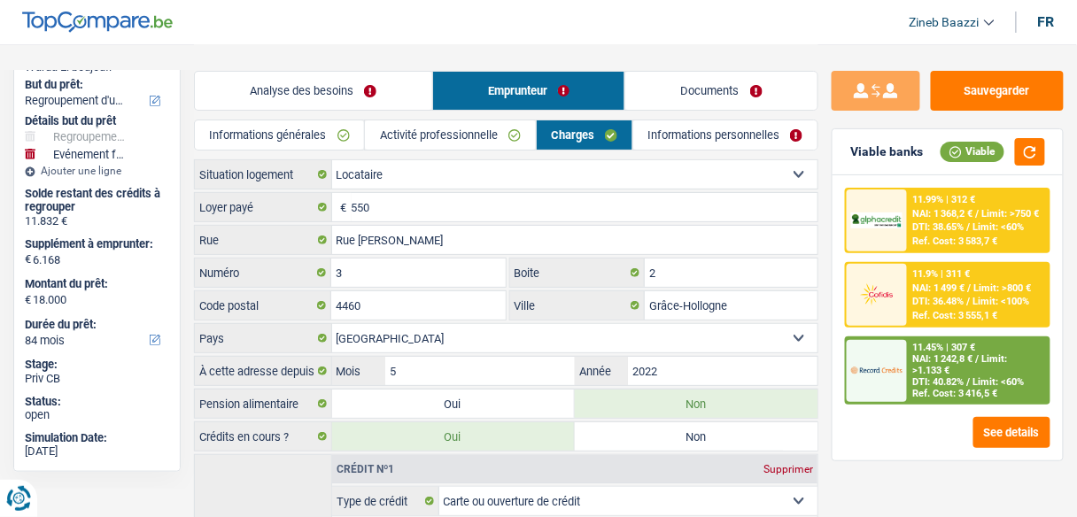
click at [715, 131] on link "Informations personnelles" at bounding box center [726, 135] width 184 height 29
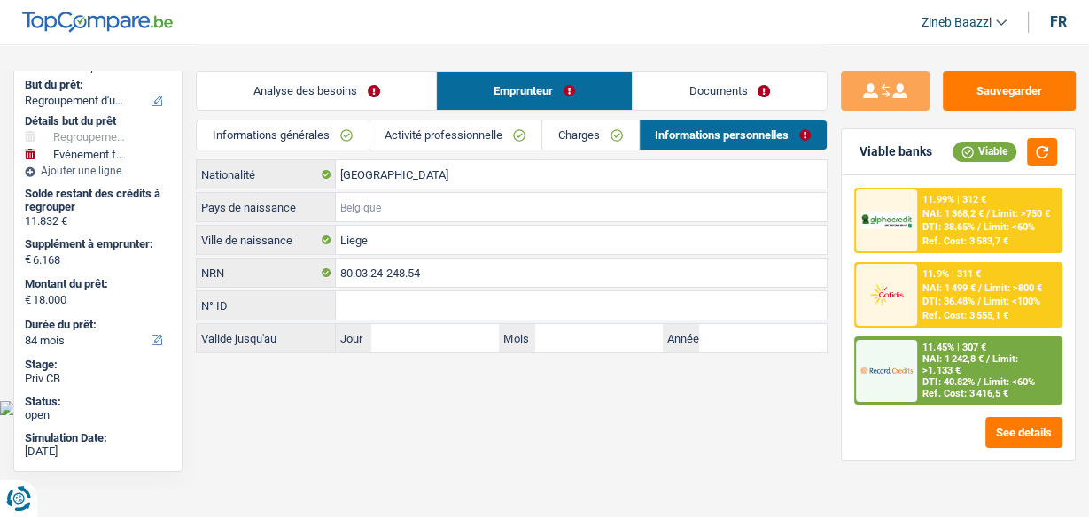
click at [387, 206] on input "Pays de naissance" at bounding box center [581, 207] width 491 height 28
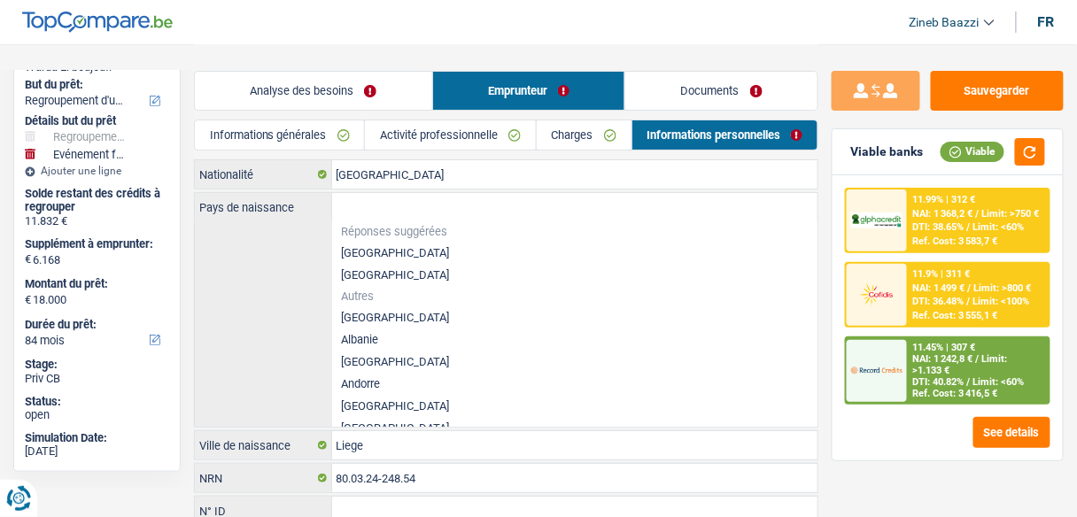
click at [371, 253] on li "[GEOGRAPHIC_DATA]" at bounding box center [575, 253] width 486 height 22
type input "[GEOGRAPHIC_DATA]"
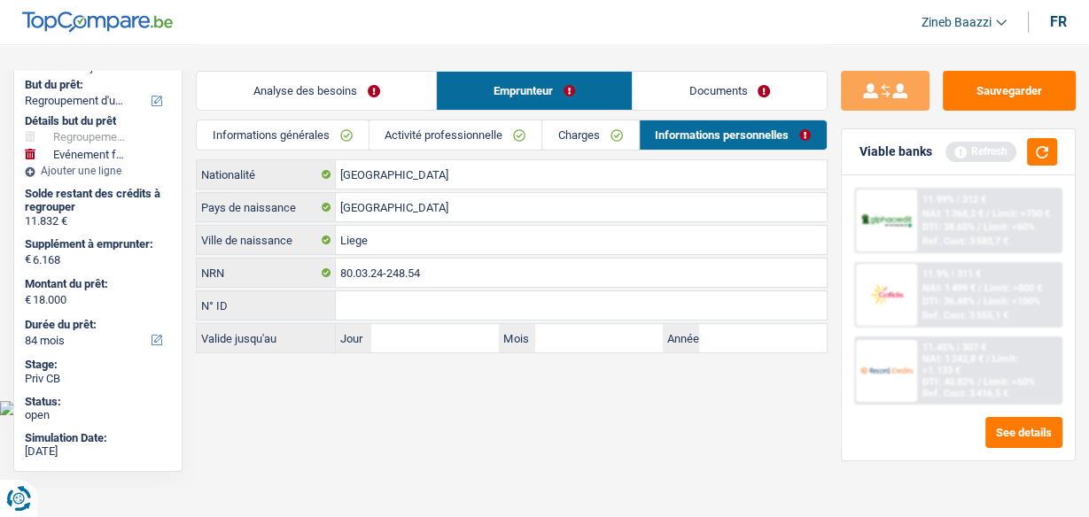
click at [616, 140] on link "Charges" at bounding box center [590, 135] width 96 height 29
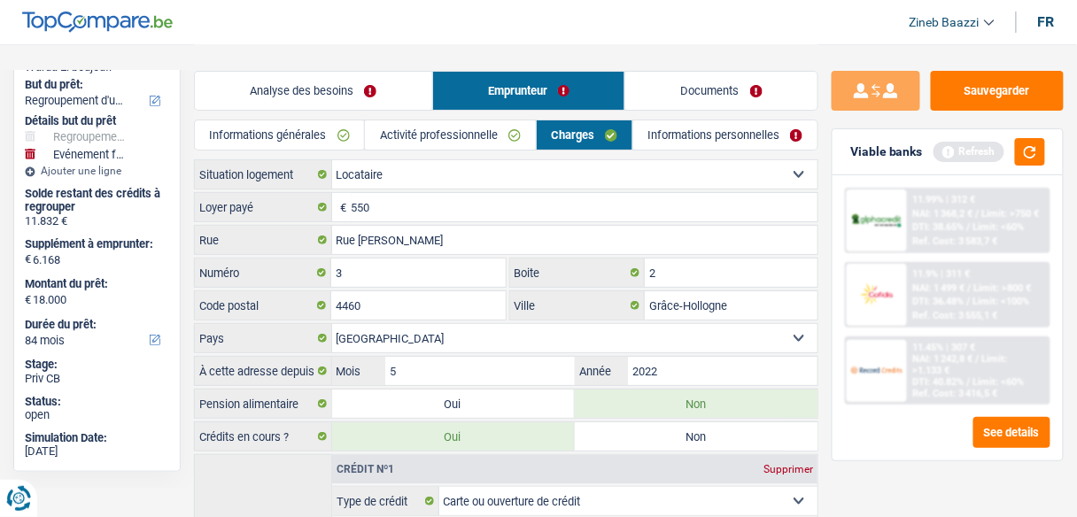
click at [503, 138] on link "Activité professionnelle" at bounding box center [450, 135] width 170 height 29
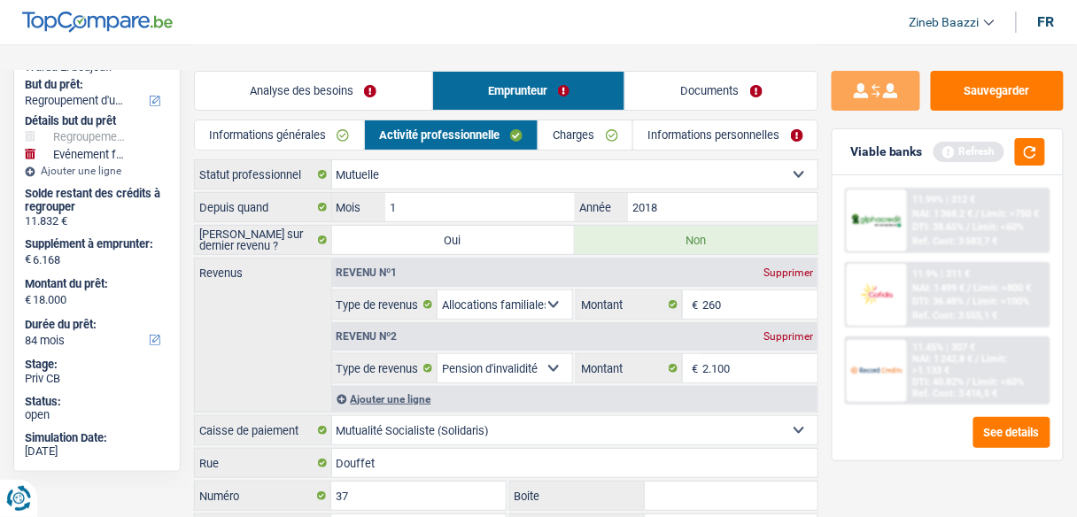
click at [356, 139] on link "Informations générales" at bounding box center [279, 135] width 169 height 29
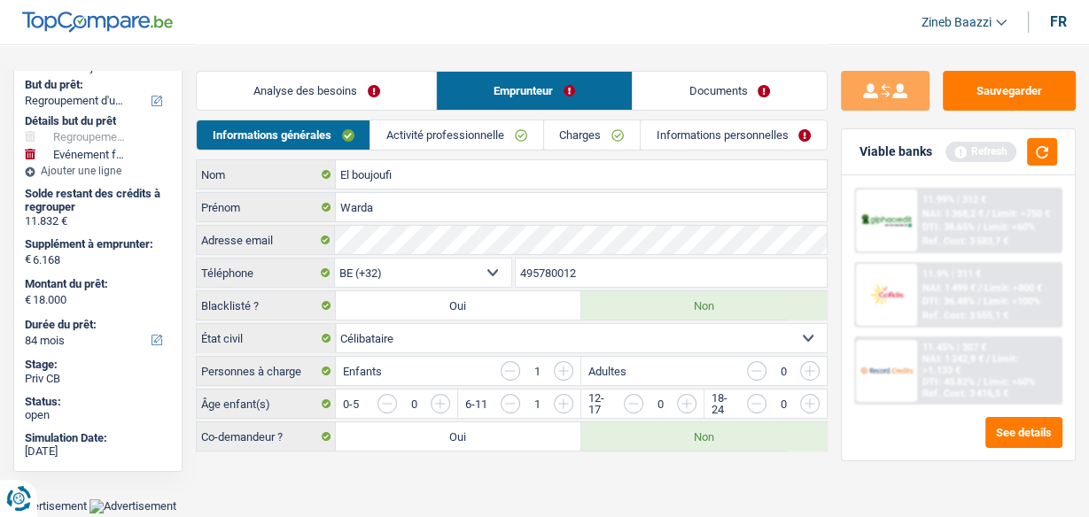
click at [359, 91] on link "Analyse des besoins" at bounding box center [316, 91] width 239 height 38
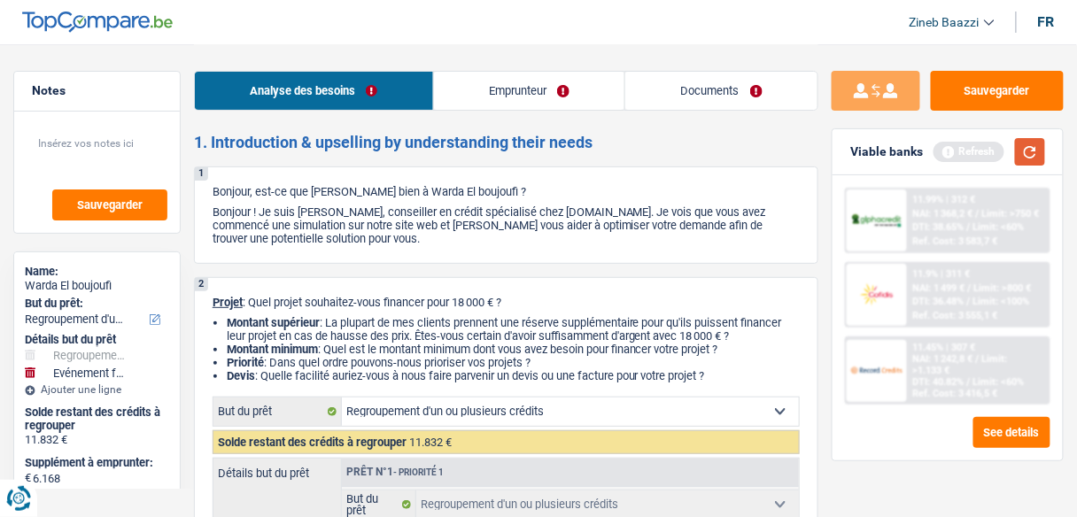
click at [1042, 154] on button "button" at bounding box center [1030, 151] width 30 height 27
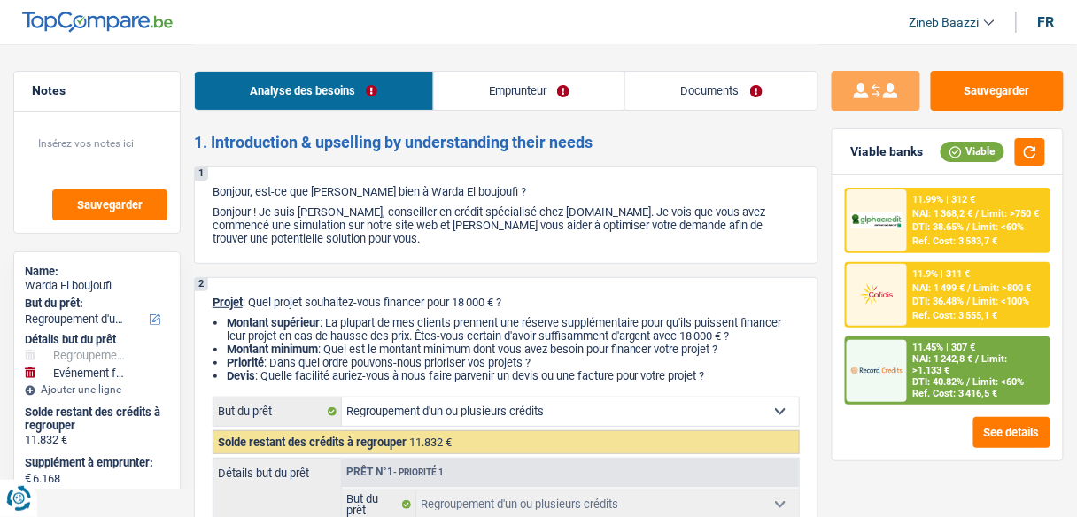
click at [902, 370] on img at bounding box center [877, 371] width 51 height 26
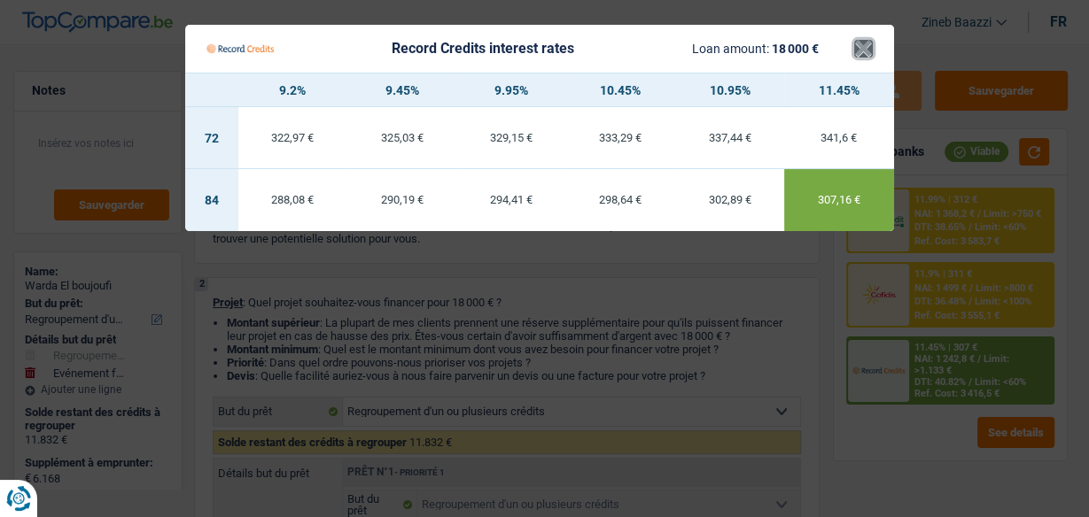
click at [857, 40] on button "×" at bounding box center [863, 49] width 19 height 18
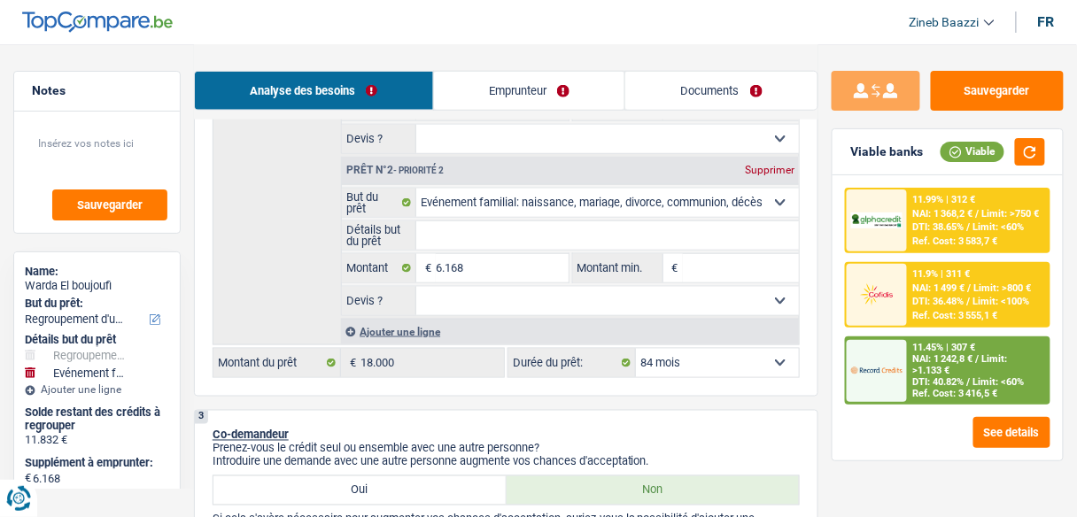
scroll to position [496, 0]
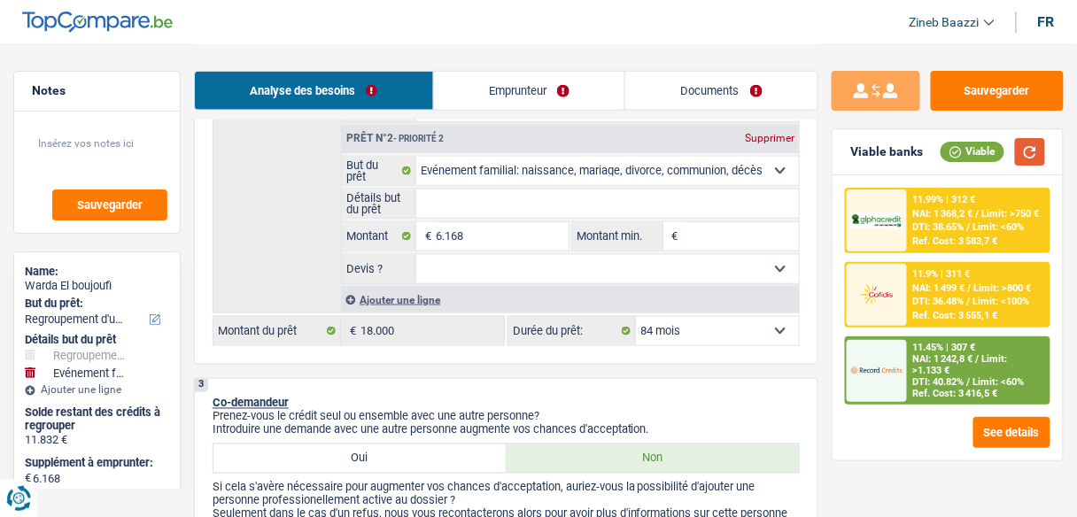
click at [1044, 158] on button "button" at bounding box center [1030, 151] width 30 height 27
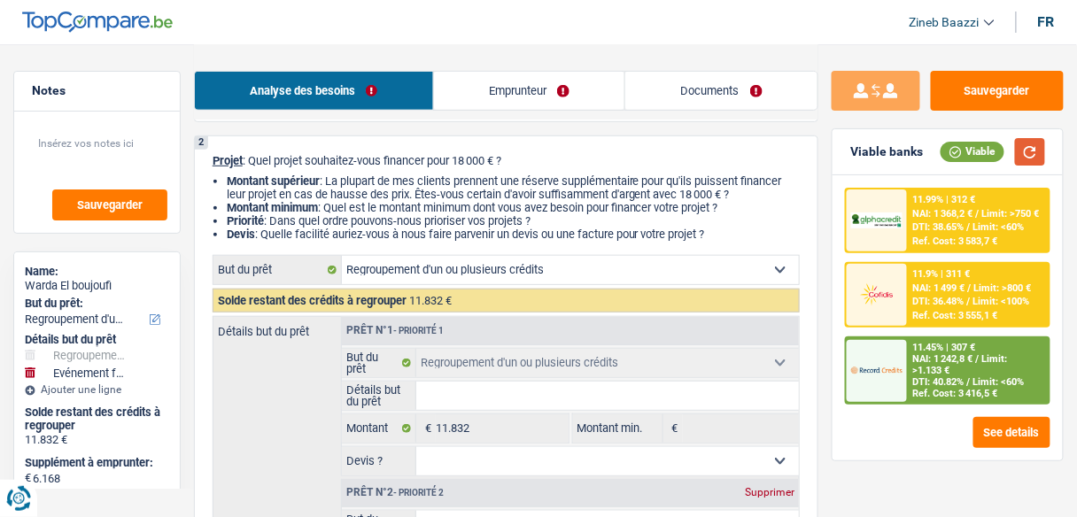
scroll to position [354, 0]
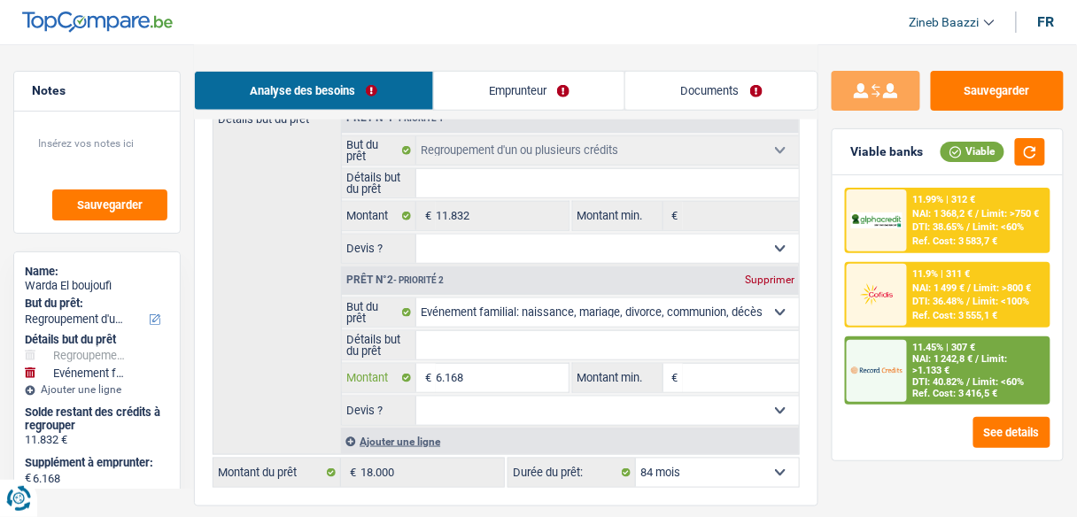
click at [450, 369] on input "6.168" at bounding box center [502, 378] width 132 height 28
type input "1"
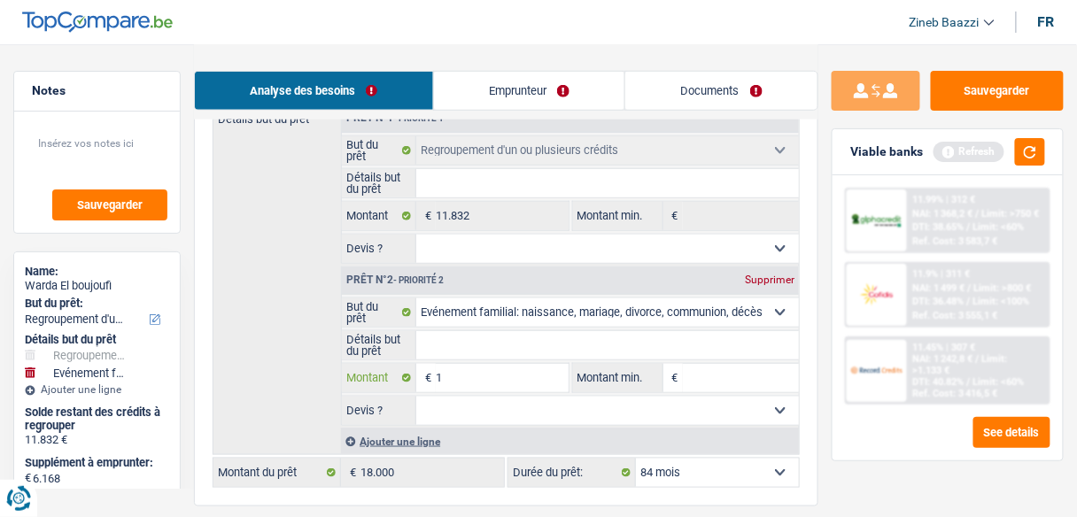
type input "10"
type input "100"
type input "1.000"
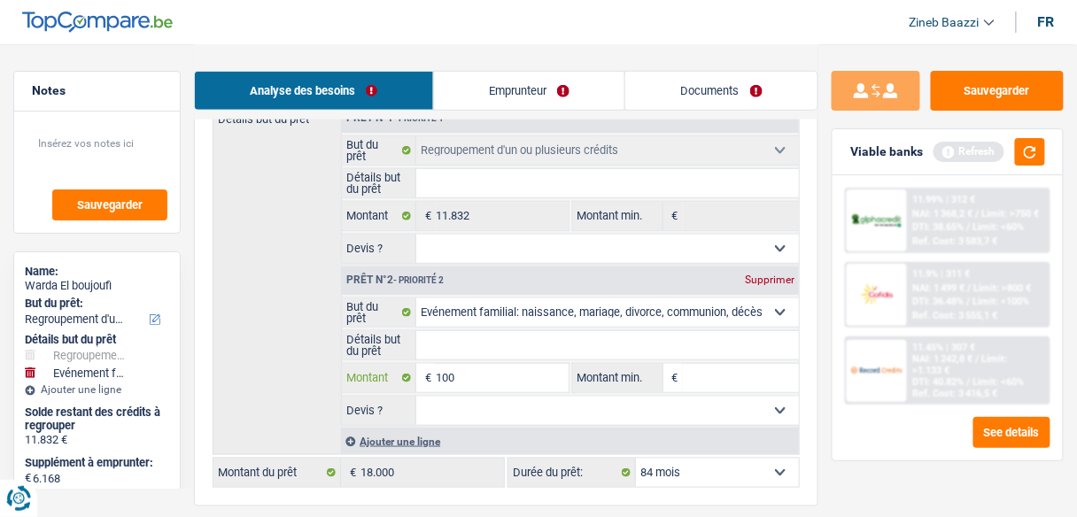
type input "1.000"
type input "10.000"
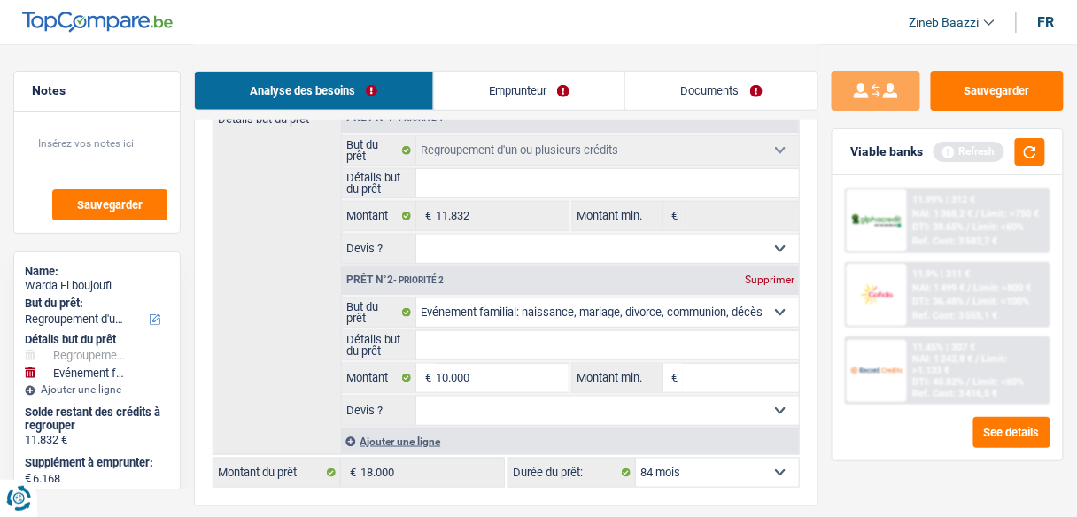
type input "21.832"
select select "120"
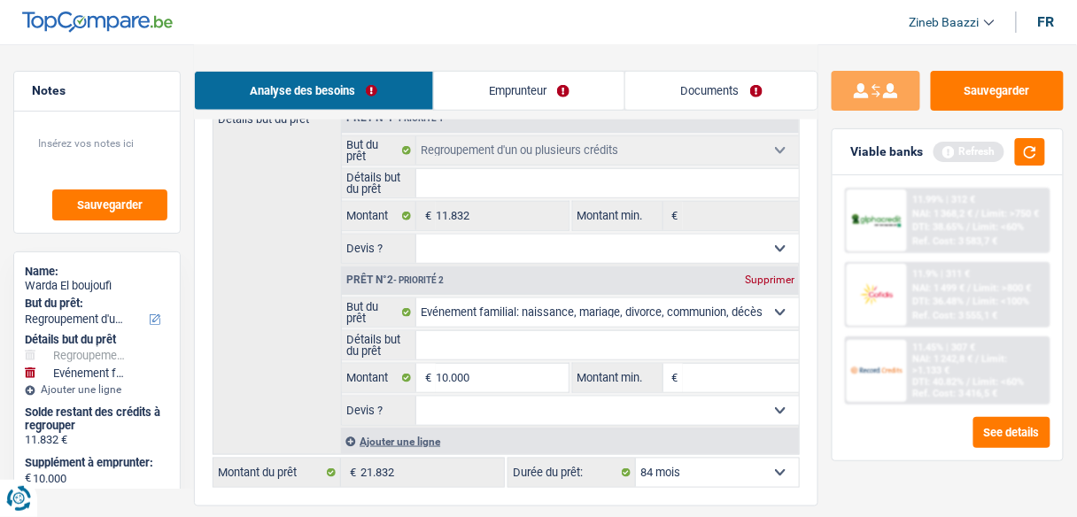
select select "120"
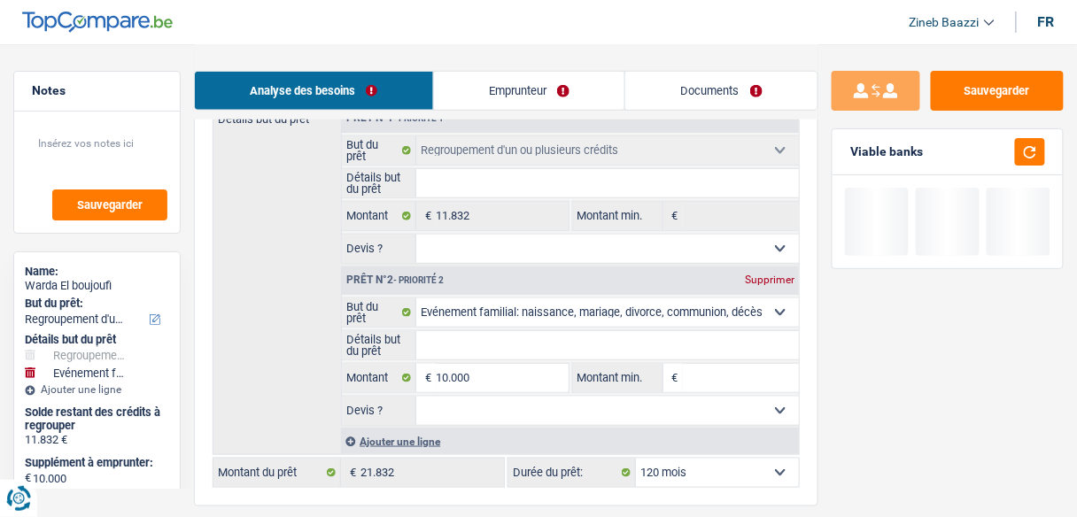
click at [727, 379] on input "Montant min." at bounding box center [741, 378] width 116 height 28
type input "1"
type input "10"
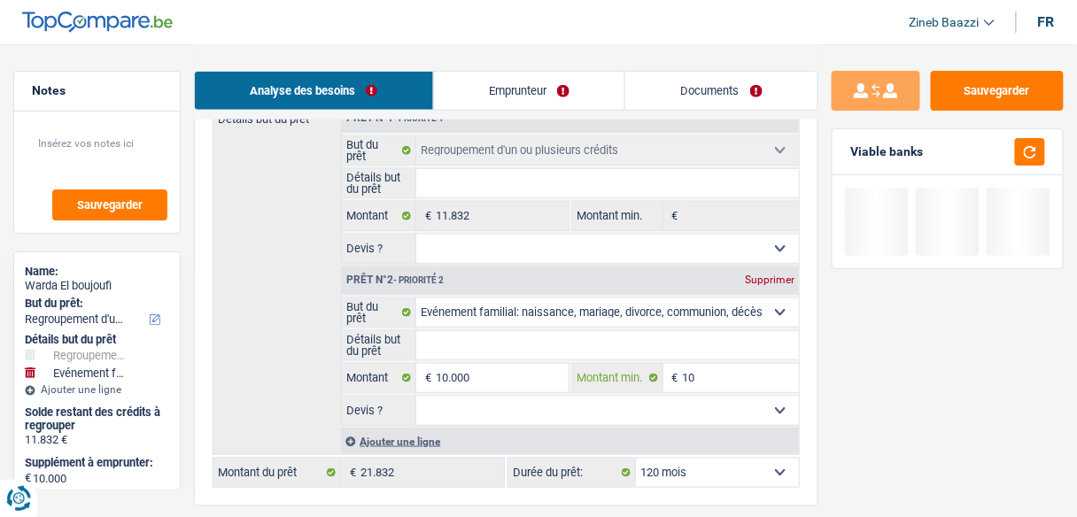
type input "100"
type input "1.000"
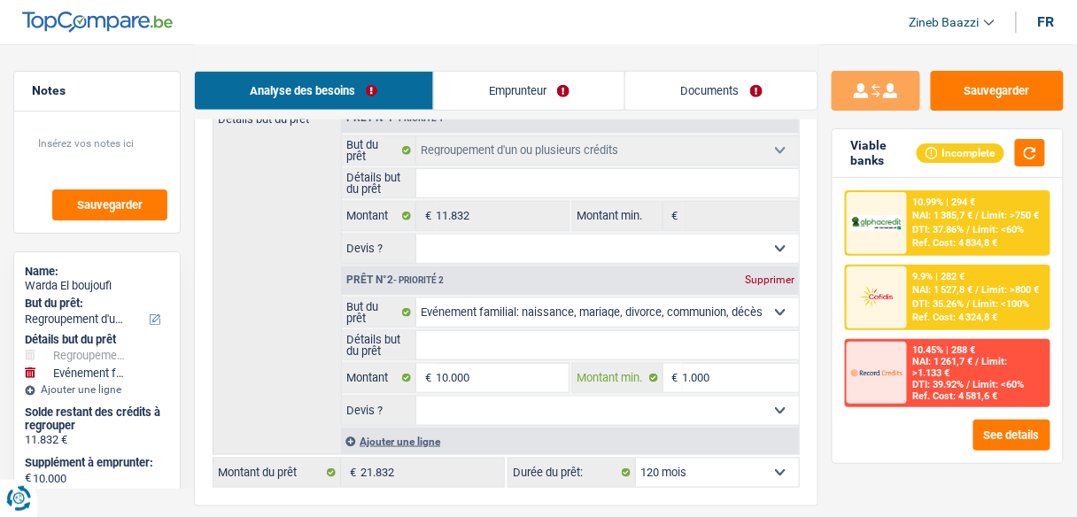
type input "10.000"
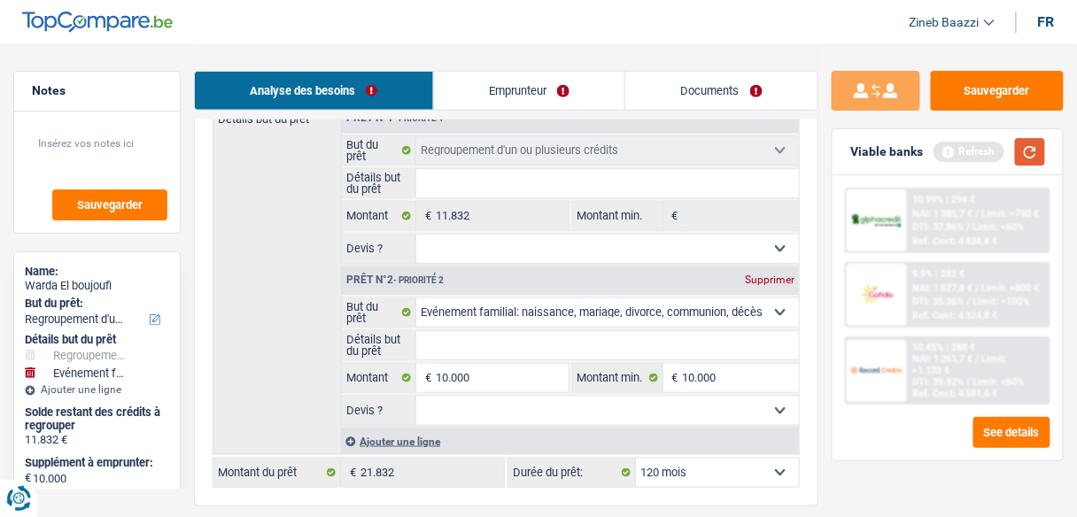
click at [1038, 156] on button "button" at bounding box center [1030, 151] width 30 height 27
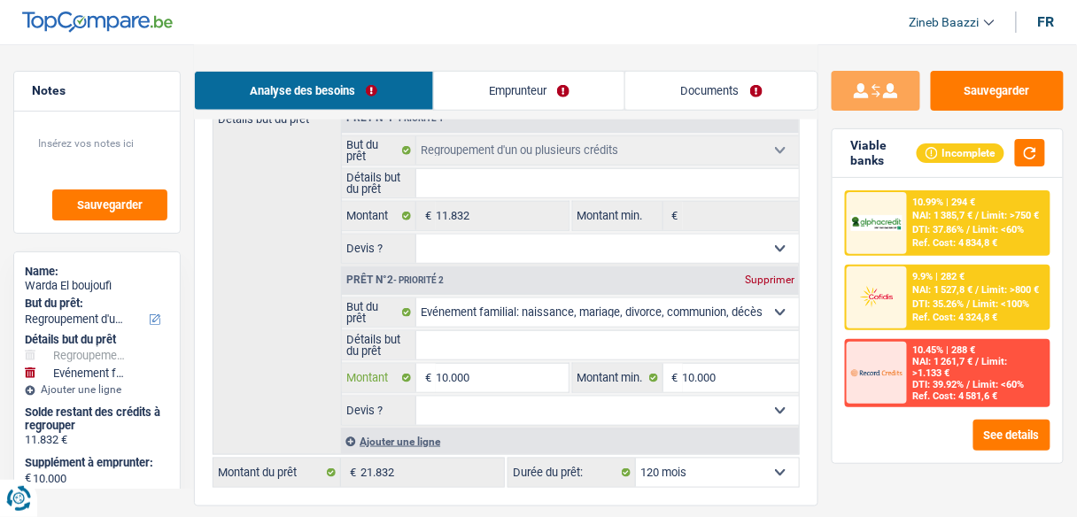
click at [486, 369] on input "10.000" at bounding box center [502, 378] width 132 height 28
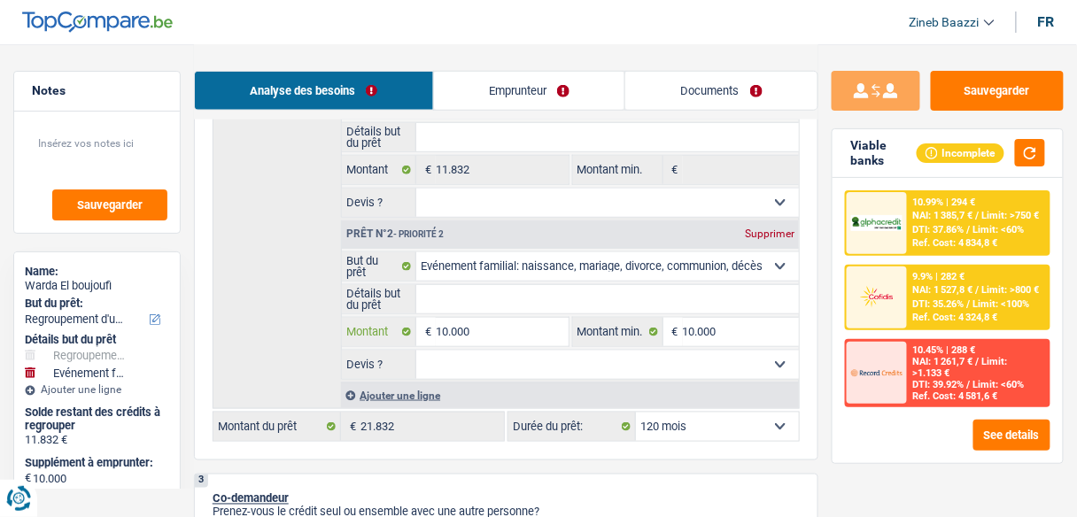
scroll to position [425, 0]
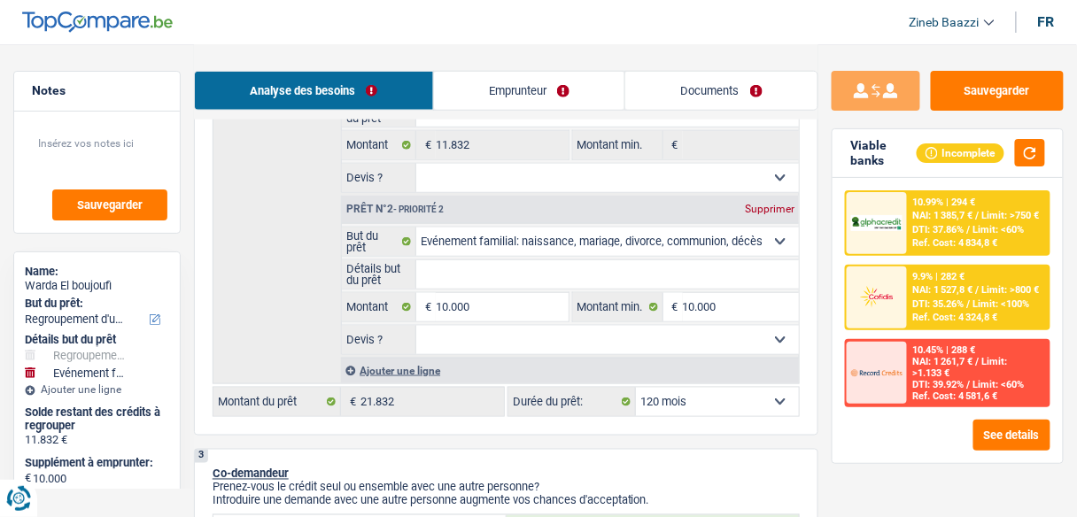
click at [710, 395] on select "12 mois 18 mois 24 mois 30 mois 36 mois 42 mois 48 mois 60 mois 72 mois 84 mois…" at bounding box center [717, 402] width 163 height 28
select select "72"
click at [636, 388] on select "12 mois 18 mois 24 mois 30 mois 36 mois 42 mois 48 mois 60 mois 72 mois 84 mois…" at bounding box center [717, 402] width 163 height 28
select select "72"
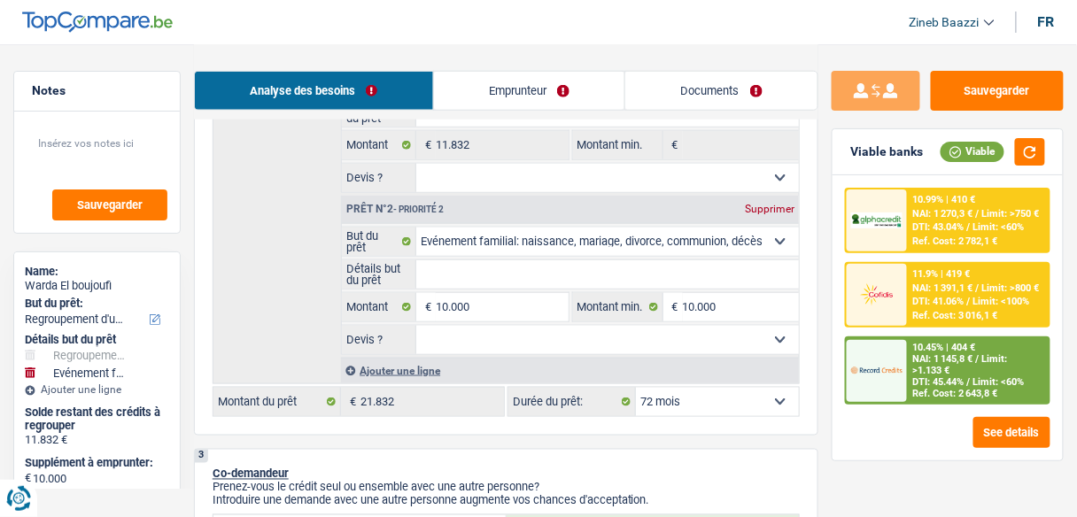
click at [975, 369] on div "NAI: 1 145,8 € / Limit: >1.133 €" at bounding box center [980, 365] width 132 height 23
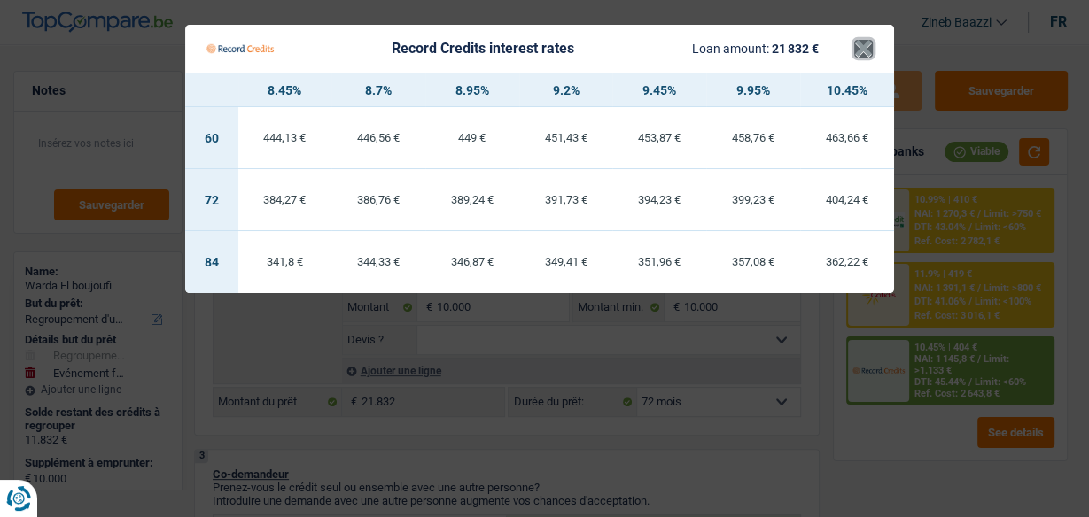
click at [862, 52] on button "×" at bounding box center [863, 49] width 19 height 18
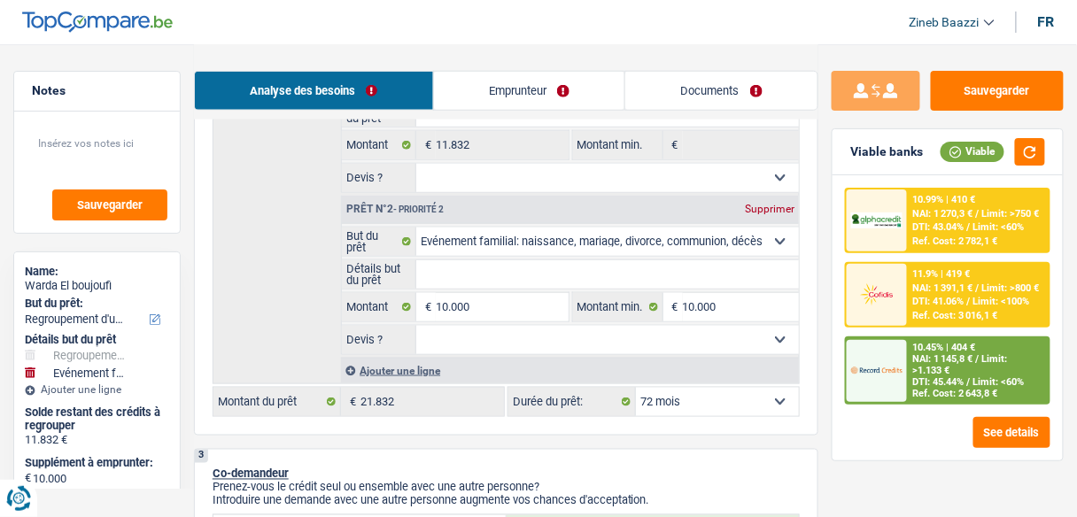
click at [911, 282] on div "11.9% | 419 € NAI: 1 391,1 € / Limit: >800 € DTI: 41.06% / Limit: <100% Ref. Co…" at bounding box center [978, 295] width 141 height 62
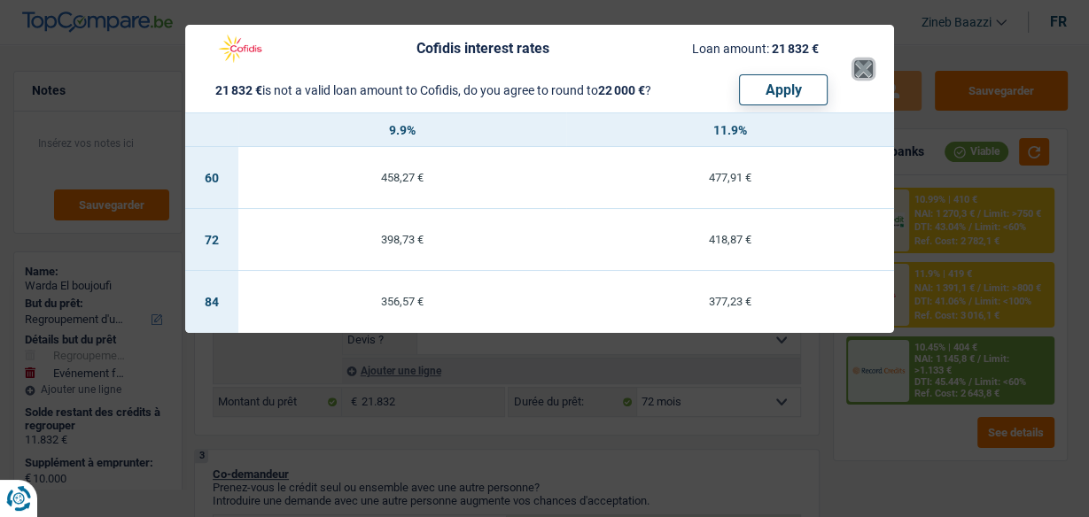
click at [855, 60] on button "×" at bounding box center [863, 69] width 19 height 18
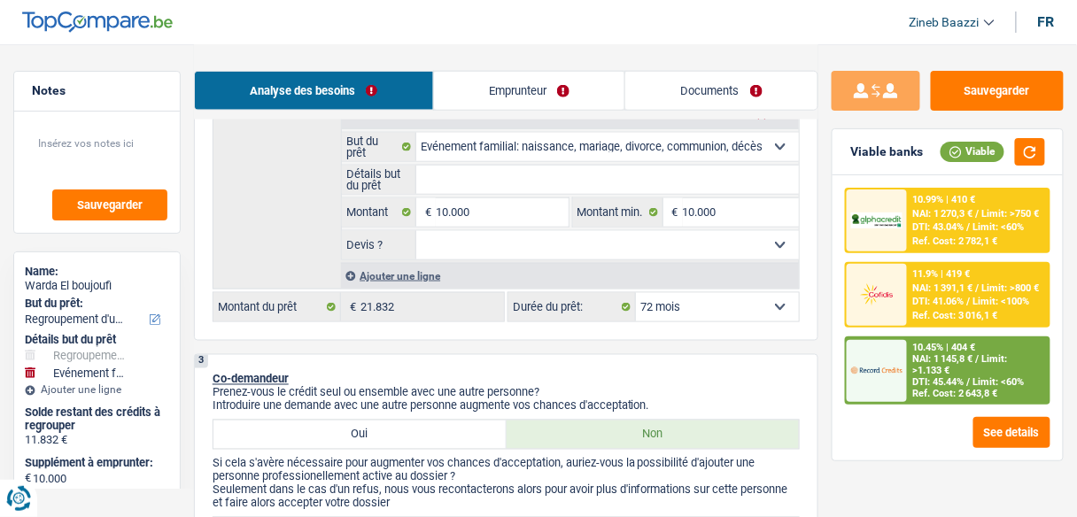
scroll to position [496, 0]
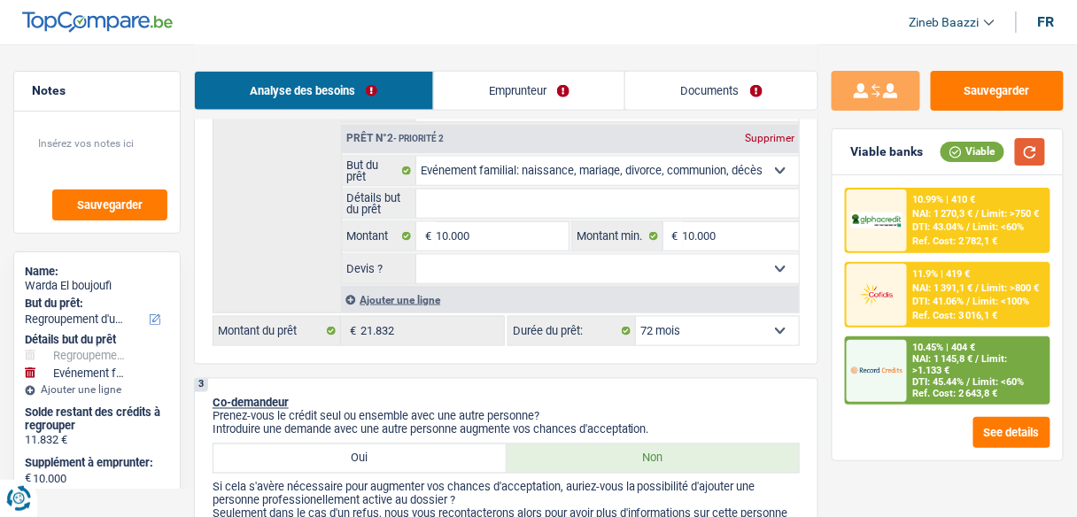
click at [1033, 158] on button "button" at bounding box center [1030, 151] width 30 height 27
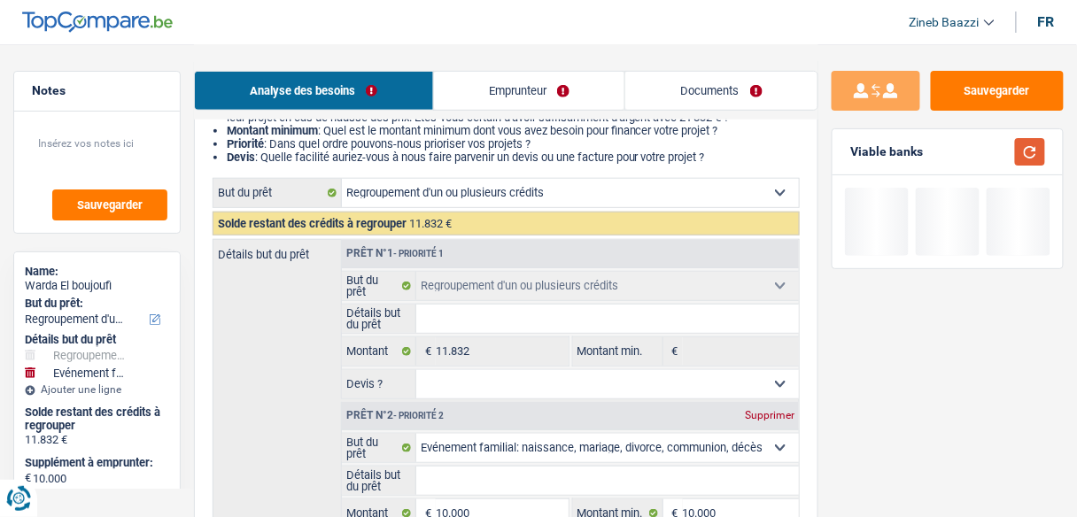
scroll to position [213, 0]
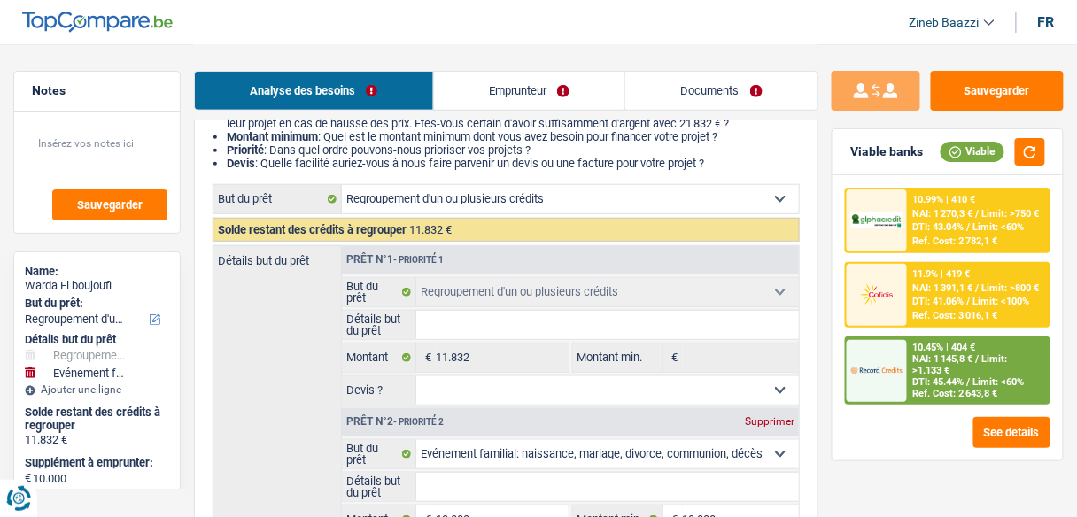
click at [948, 346] on div "10.45% | 404 €" at bounding box center [945, 348] width 63 height 12
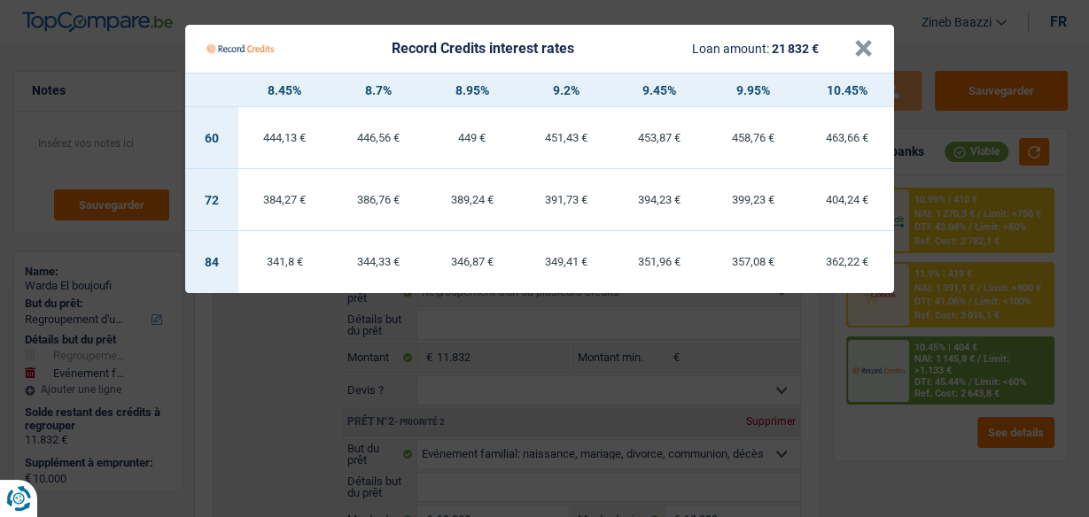
click at [879, 55] on Credits___BV_modal_header_ "Record Credits interest rates Loan amount: 21 832 € ×" at bounding box center [539, 49] width 709 height 48
click at [863, 51] on button "×" at bounding box center [863, 49] width 19 height 18
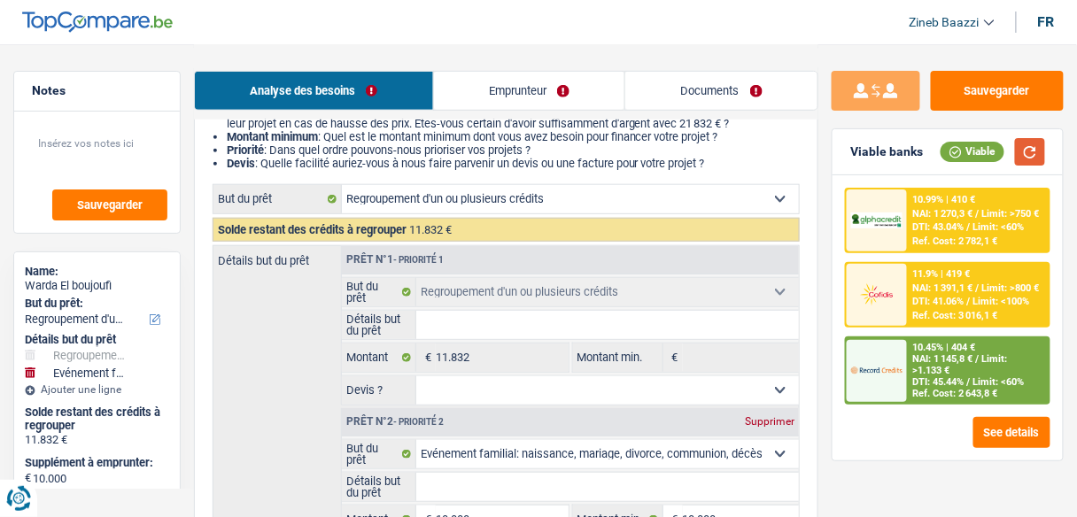
click at [1046, 143] on button "button" at bounding box center [1030, 151] width 30 height 27
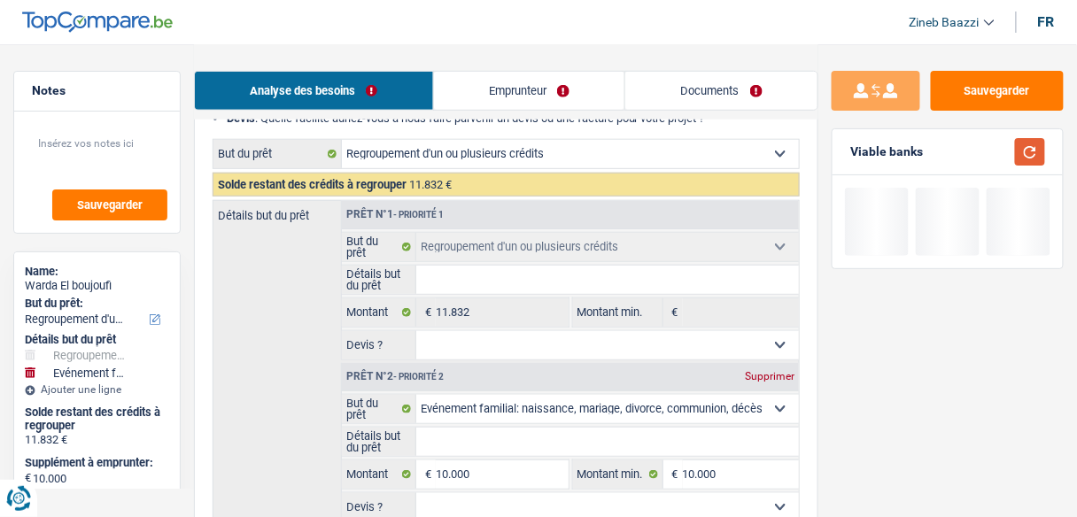
scroll to position [284, 0]
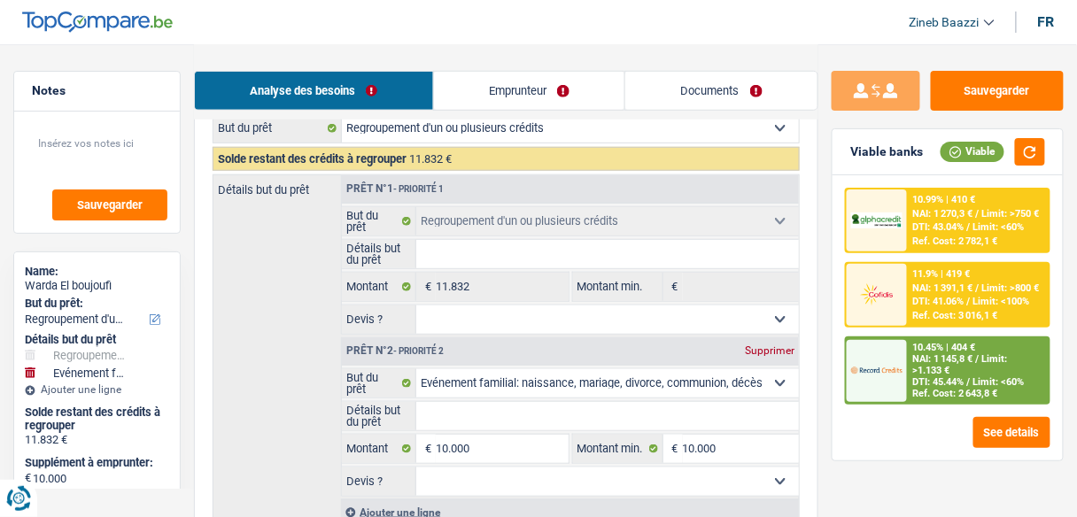
click at [505, 250] on input "Détails but du prêt" at bounding box center [607, 254] width 383 height 28
type input "r"
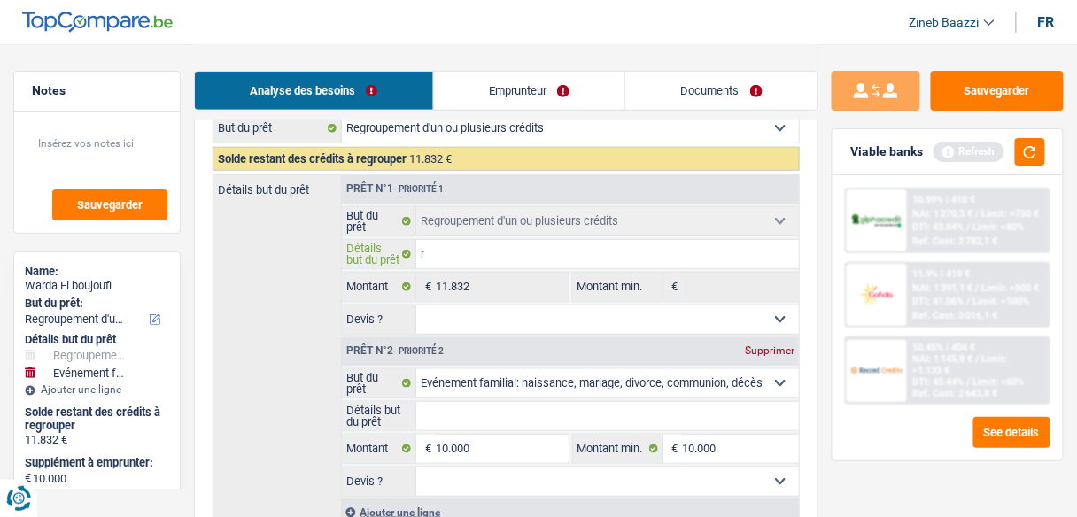
type input "re"
type input "reg"
type input "regr"
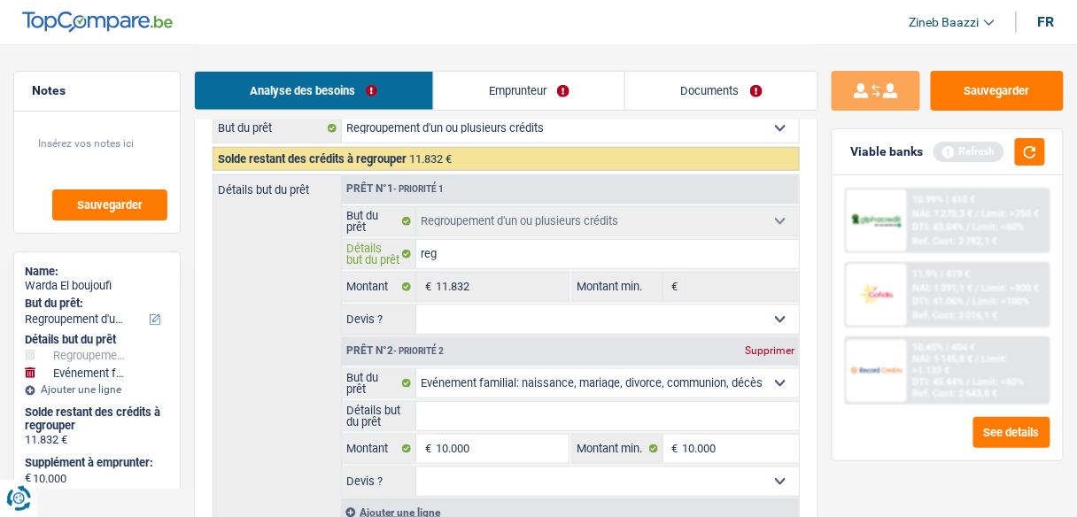
type input "regr"
type input "regro"
type input "regrou"
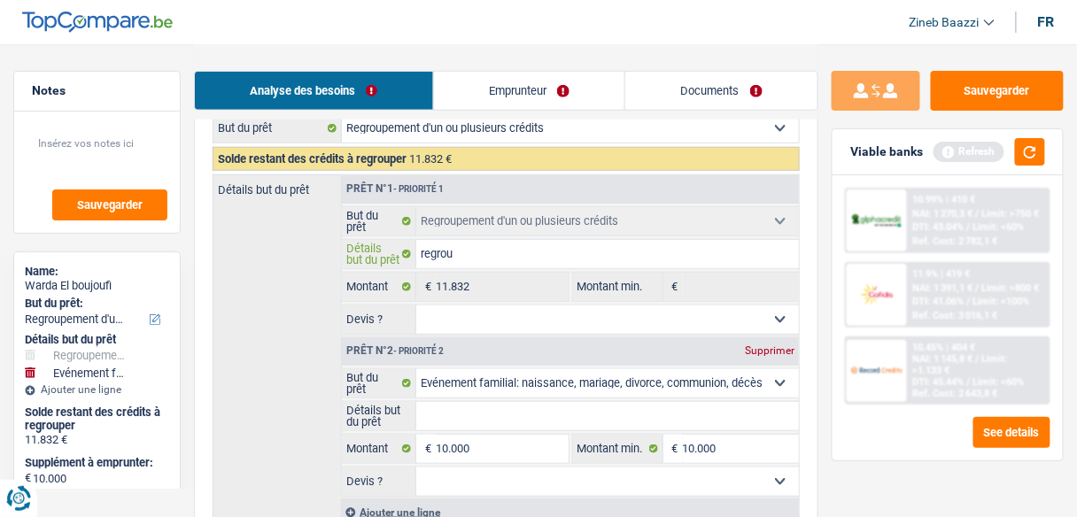
type input "regroup"
type input "regroupe"
type input "regroupem"
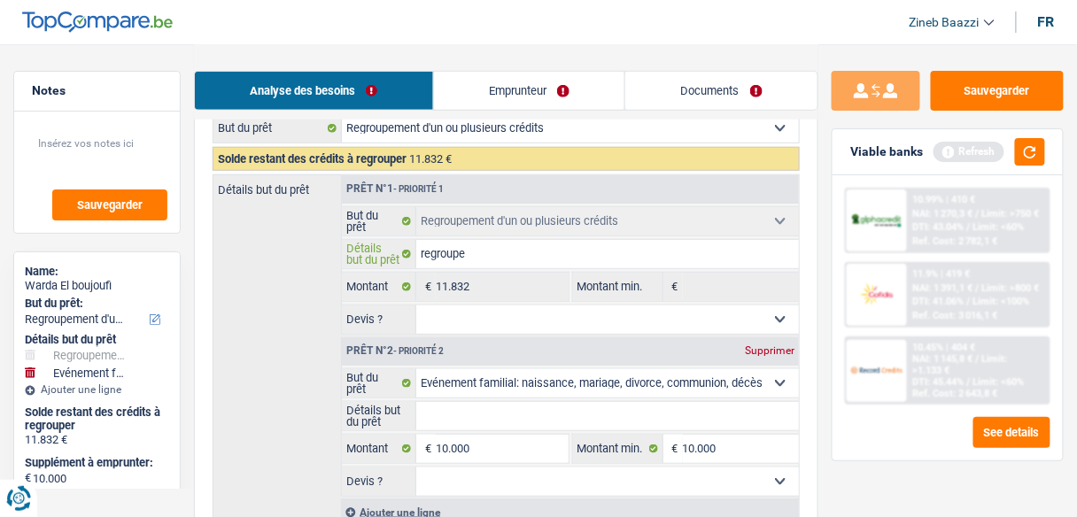
type input "regroupem"
type input "regroupeme"
type input "regroupeme,"
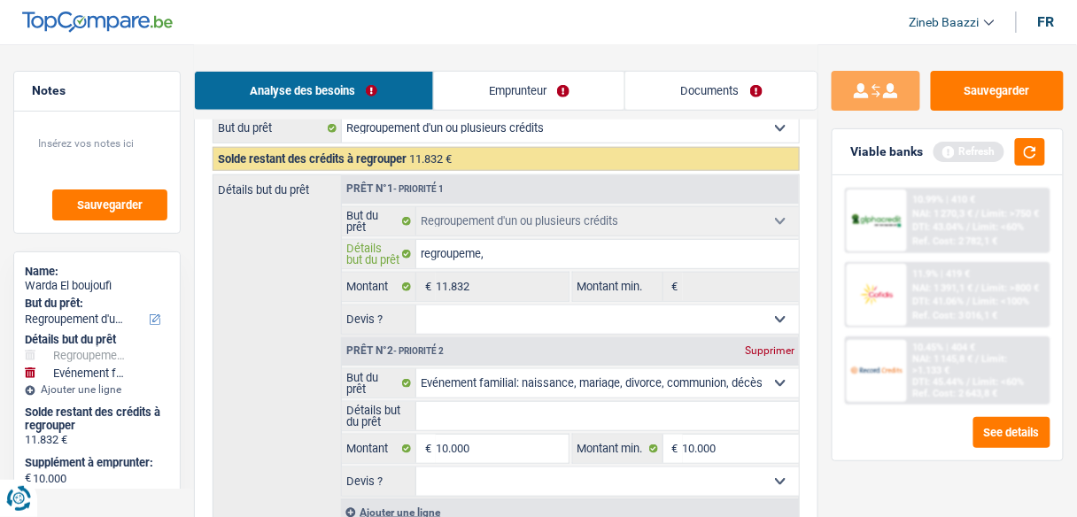
type input "regroupeme,t"
type input "regroupeme,ts"
type input "regroupeme,t"
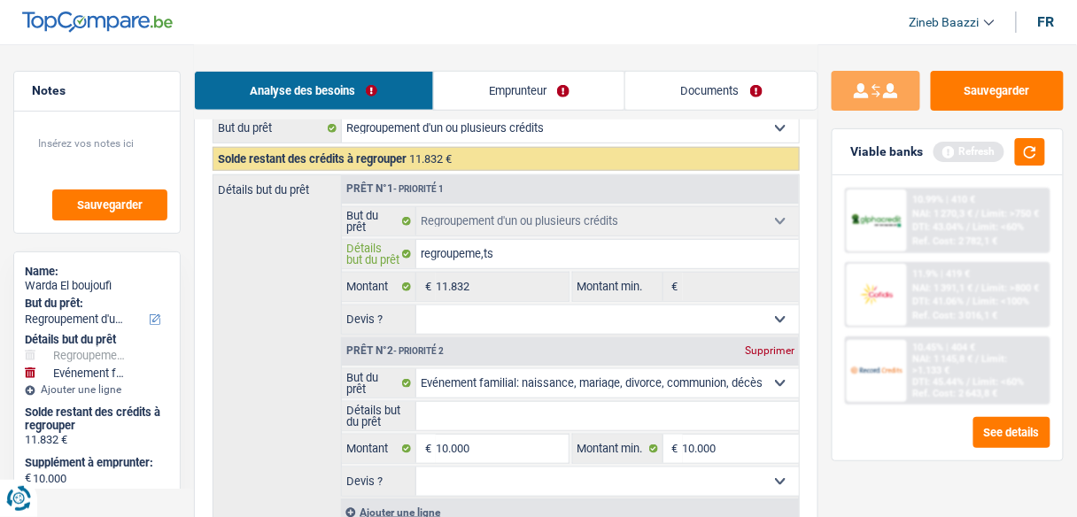
type input "regroupeme,t"
type input "regroupeme,"
type input "regroupeme"
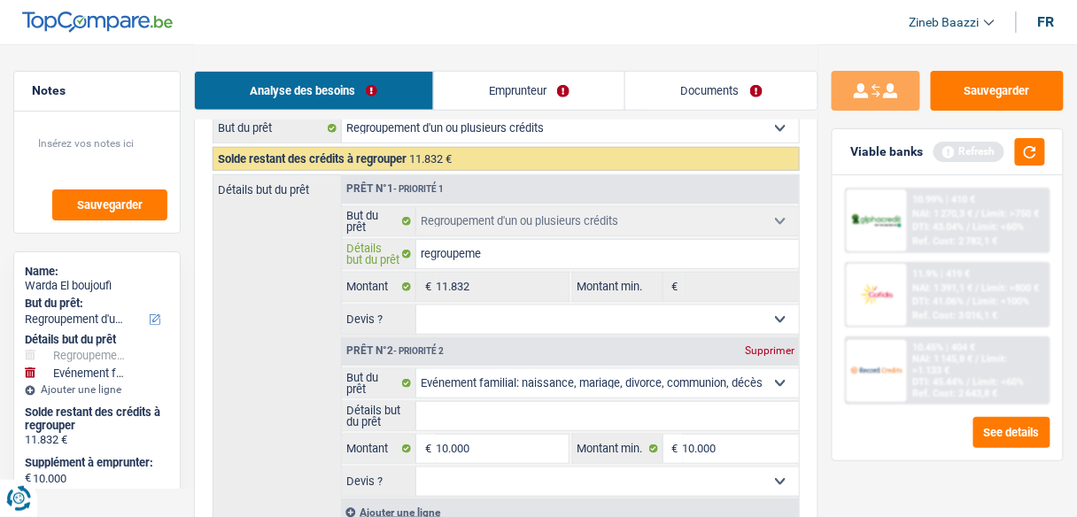
type input "regroupemen"
type input "regroupement"
type input "regroupements"
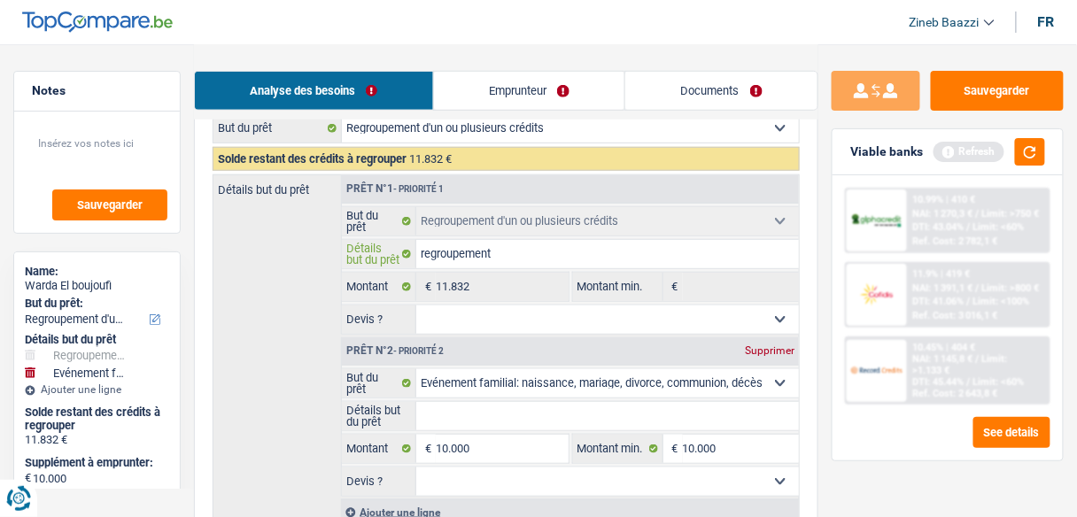
type input "regroupements"
click at [569, 78] on link "Emprunteur" at bounding box center [529, 91] width 191 height 38
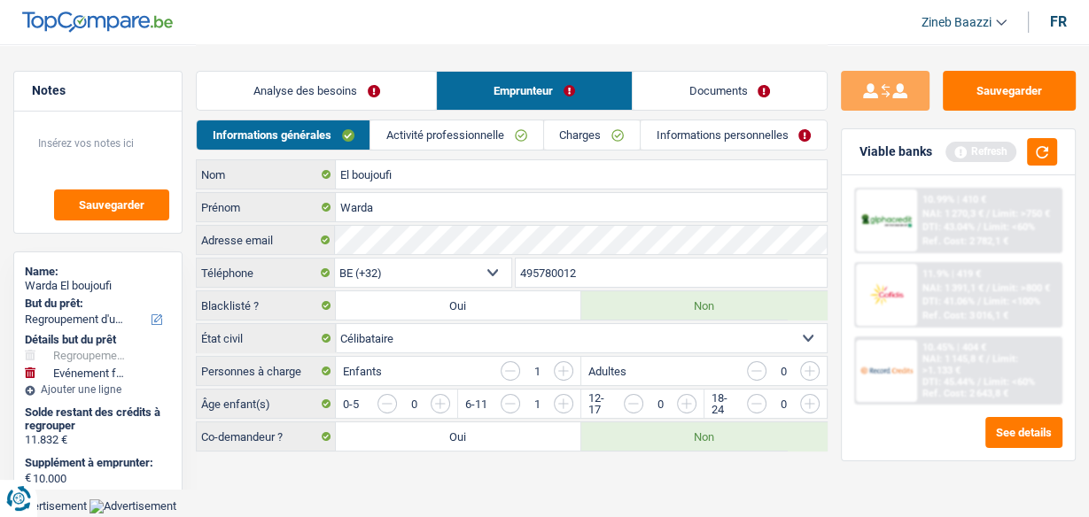
click at [696, 102] on link "Documents" at bounding box center [730, 91] width 194 height 38
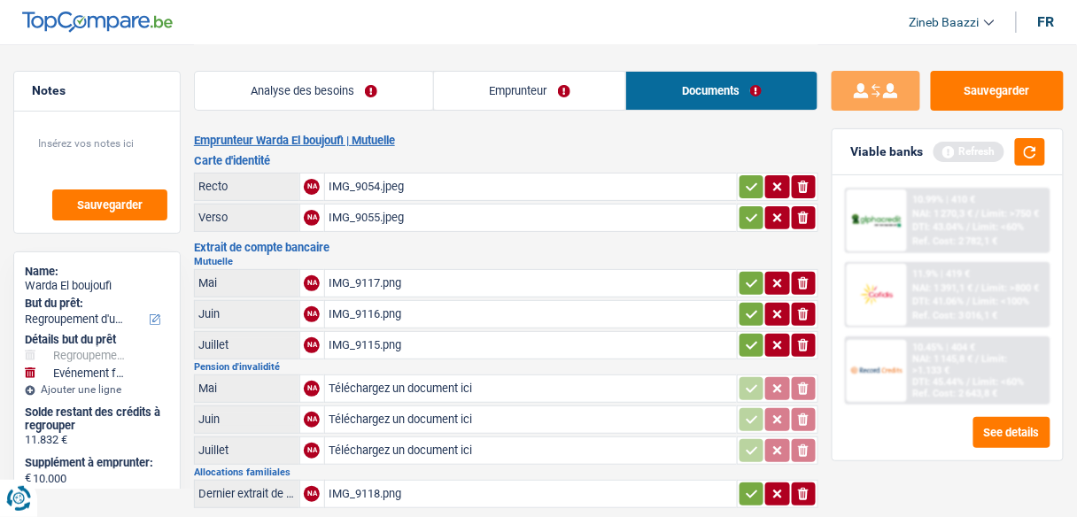
click at [353, 273] on div "IMG_9117.png" at bounding box center [531, 283] width 405 height 27
click at [376, 189] on div "IMG_9054.jpeg" at bounding box center [531, 187] width 405 height 27
click at [351, 227] on div "IMG_9055.jpeg" at bounding box center [531, 218] width 405 height 27
click at [336, 282] on div "IMG_9117.png" at bounding box center [531, 283] width 405 height 27
click at [363, 310] on div "IMG_9116.png" at bounding box center [531, 314] width 405 height 27
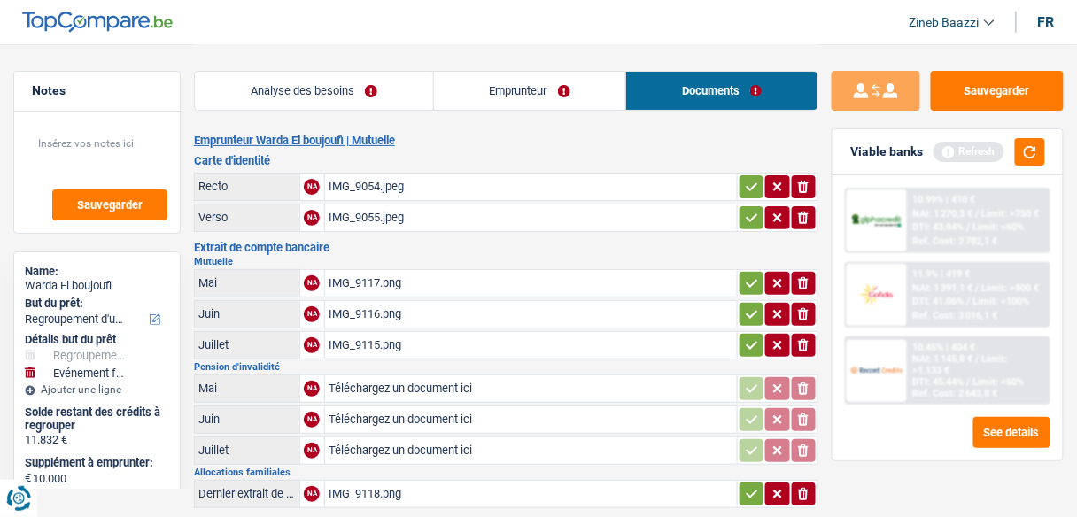
click at [367, 341] on div "IMG_9115.png" at bounding box center [531, 345] width 405 height 27
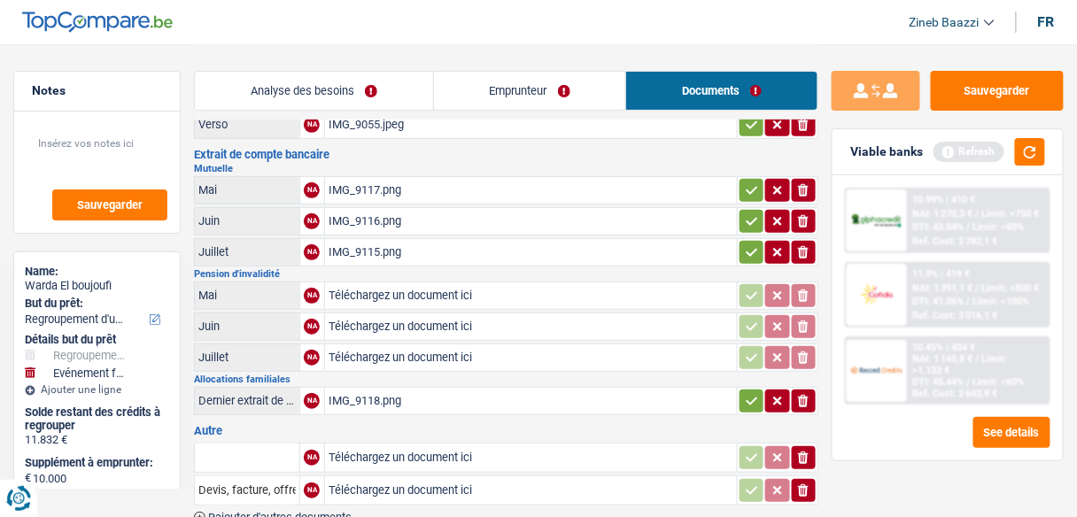
scroll to position [213, 0]
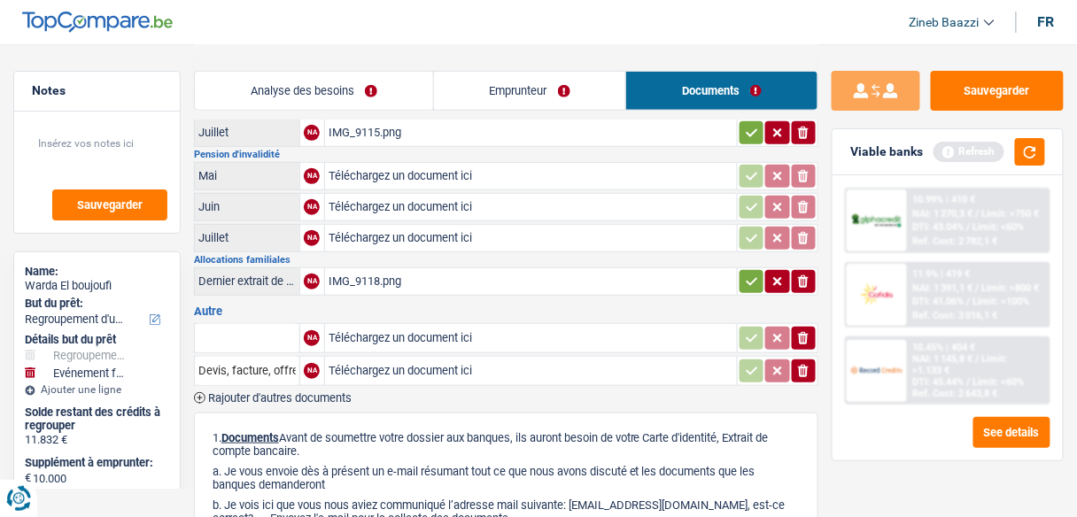
click at [351, 269] on div "IMG_9118.png" at bounding box center [531, 281] width 405 height 27
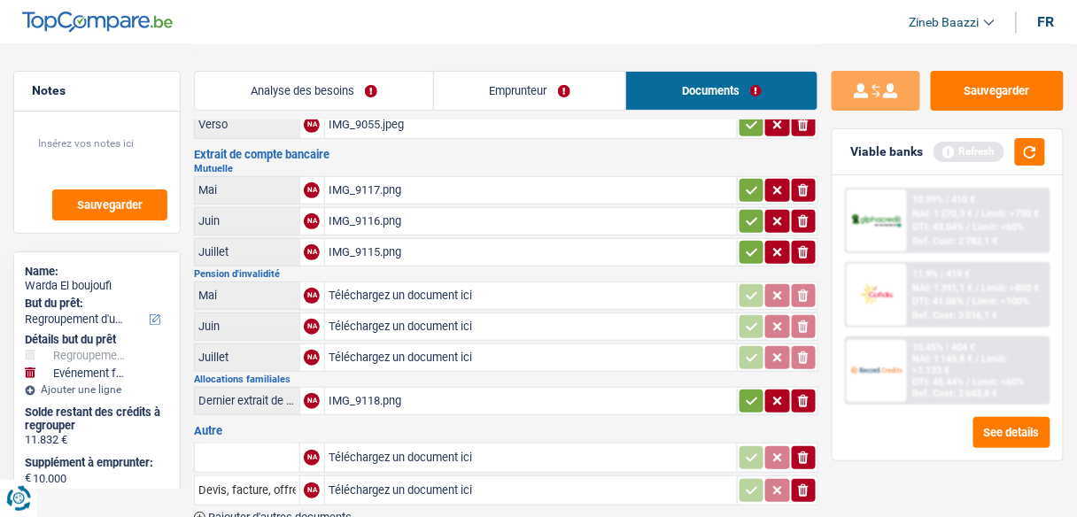
scroll to position [0, 0]
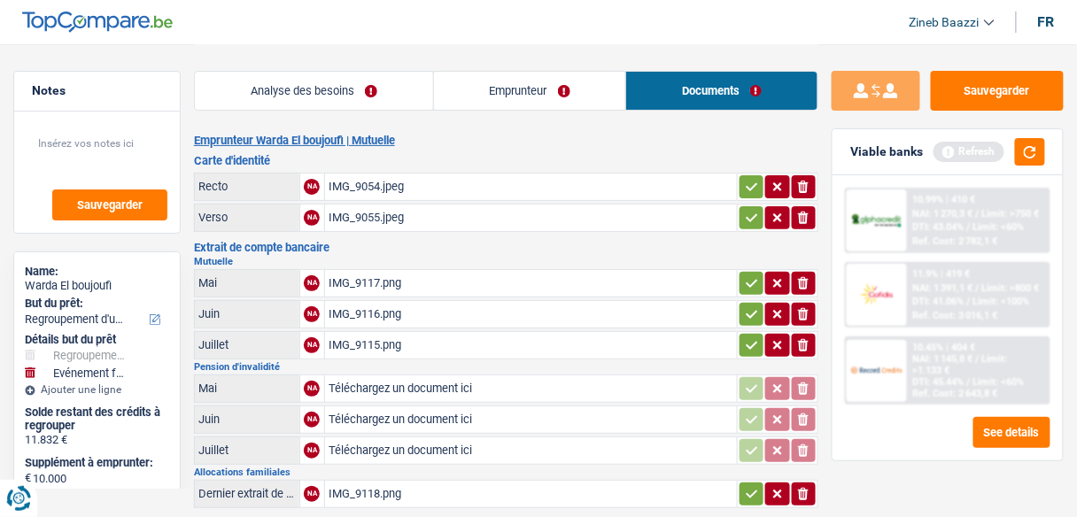
click at [353, 85] on link "Analyse des besoins" at bounding box center [314, 91] width 238 height 38
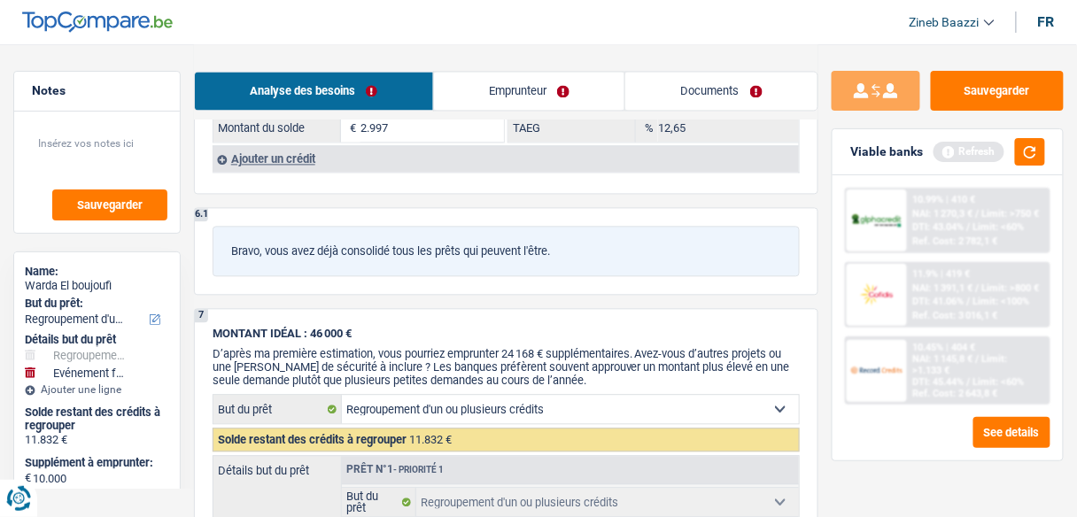
scroll to position [2765, 0]
